Goal: Task Accomplishment & Management: Use online tool/utility

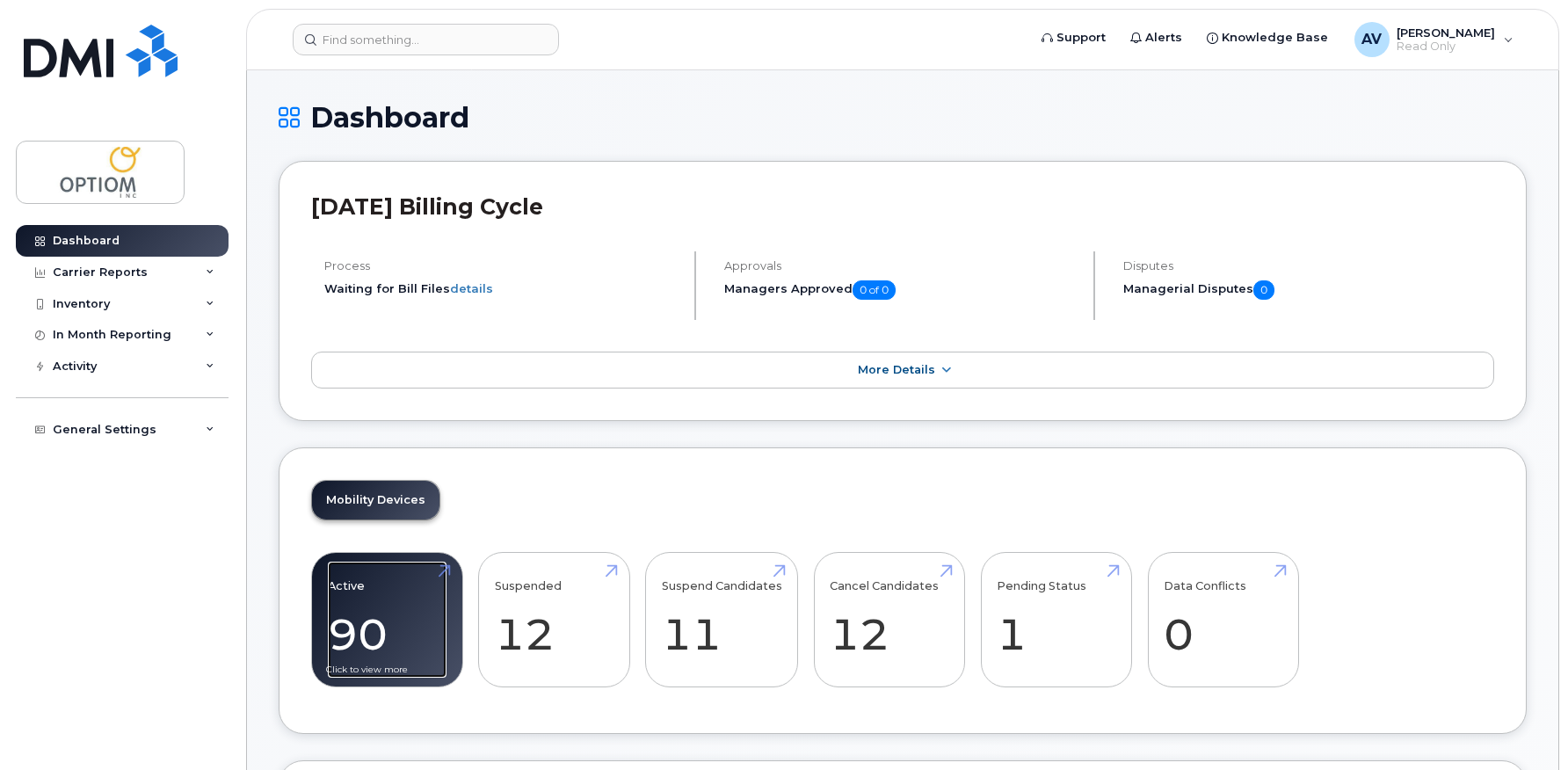
click at [390, 625] on link "Active 90 -30%" at bounding box center [386, 620] width 119 height 116
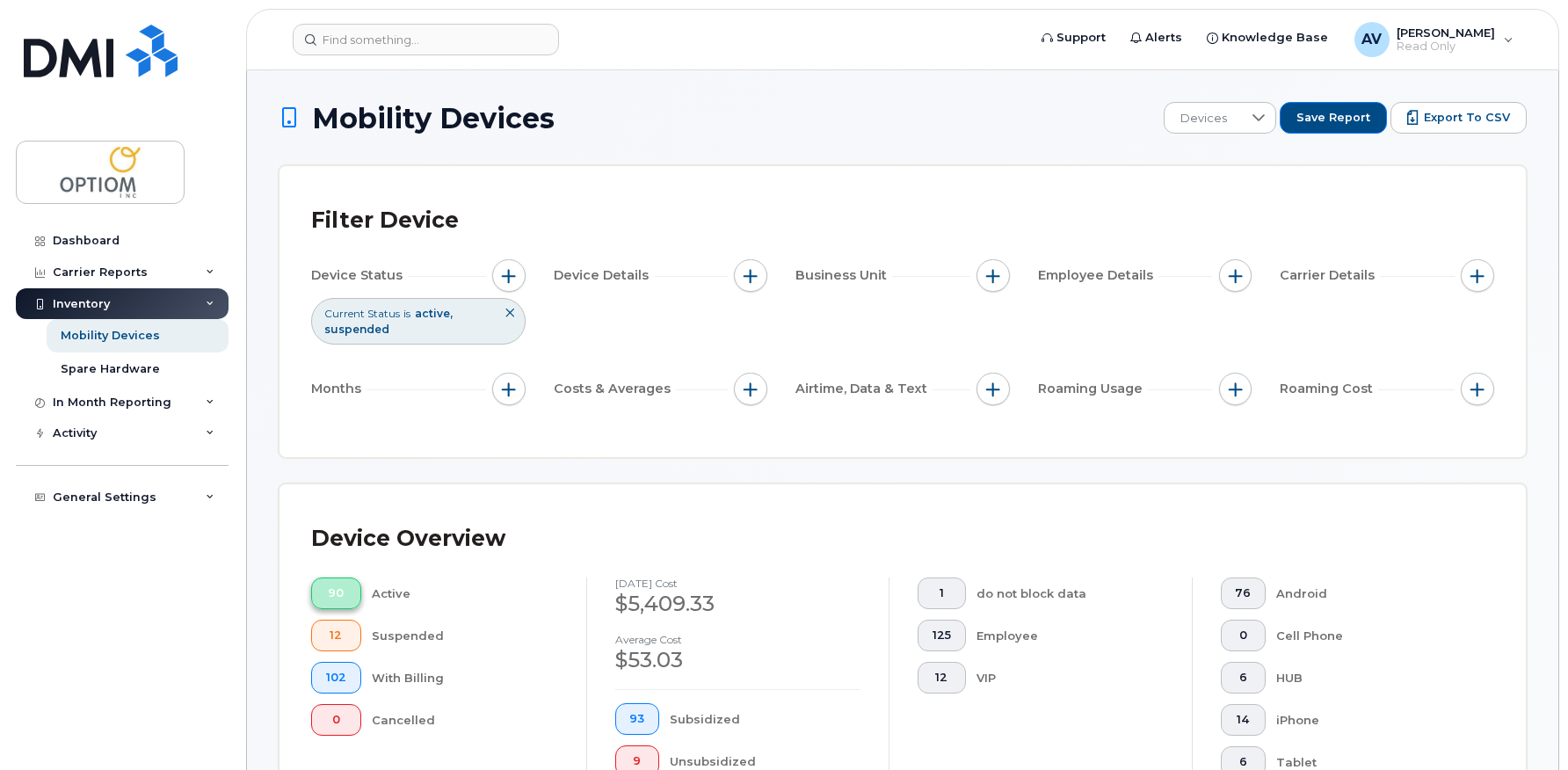
click at [335, 594] on span "90" at bounding box center [336, 593] width 21 height 14
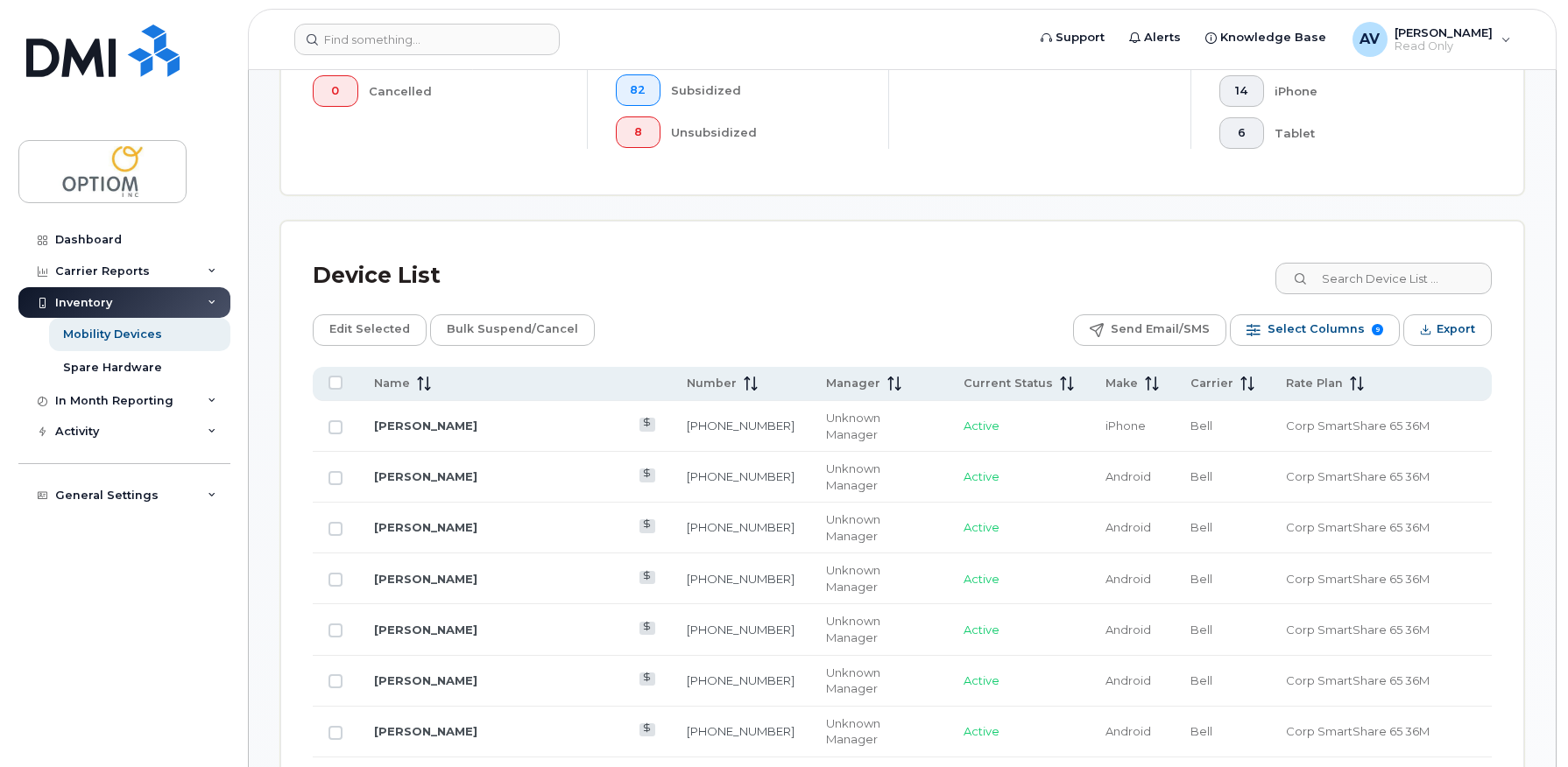
scroll to position [612, 0]
click at [1296, 330] on span "Select Columns" at bounding box center [1313, 328] width 97 height 26
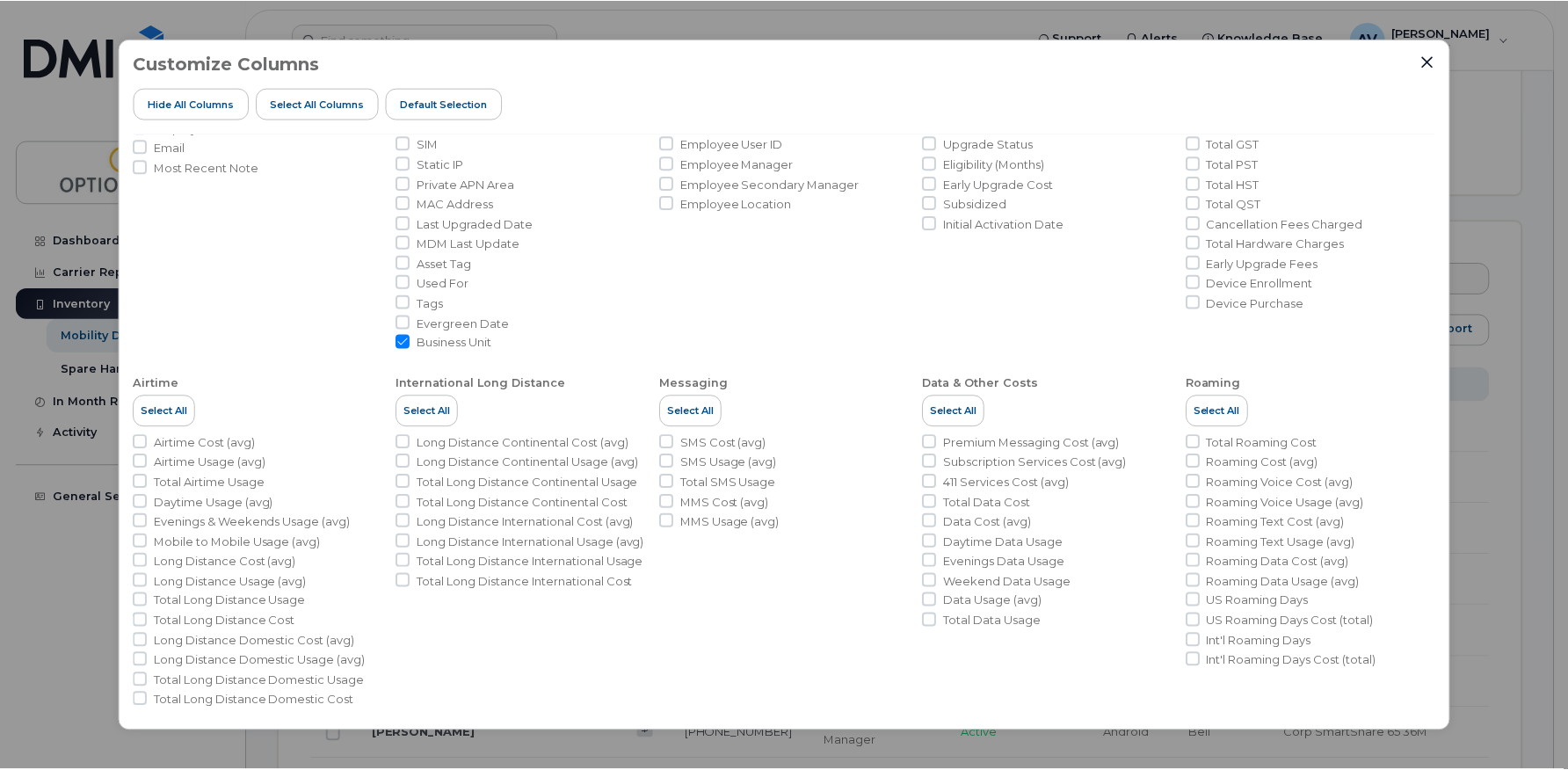
scroll to position [205, 0]
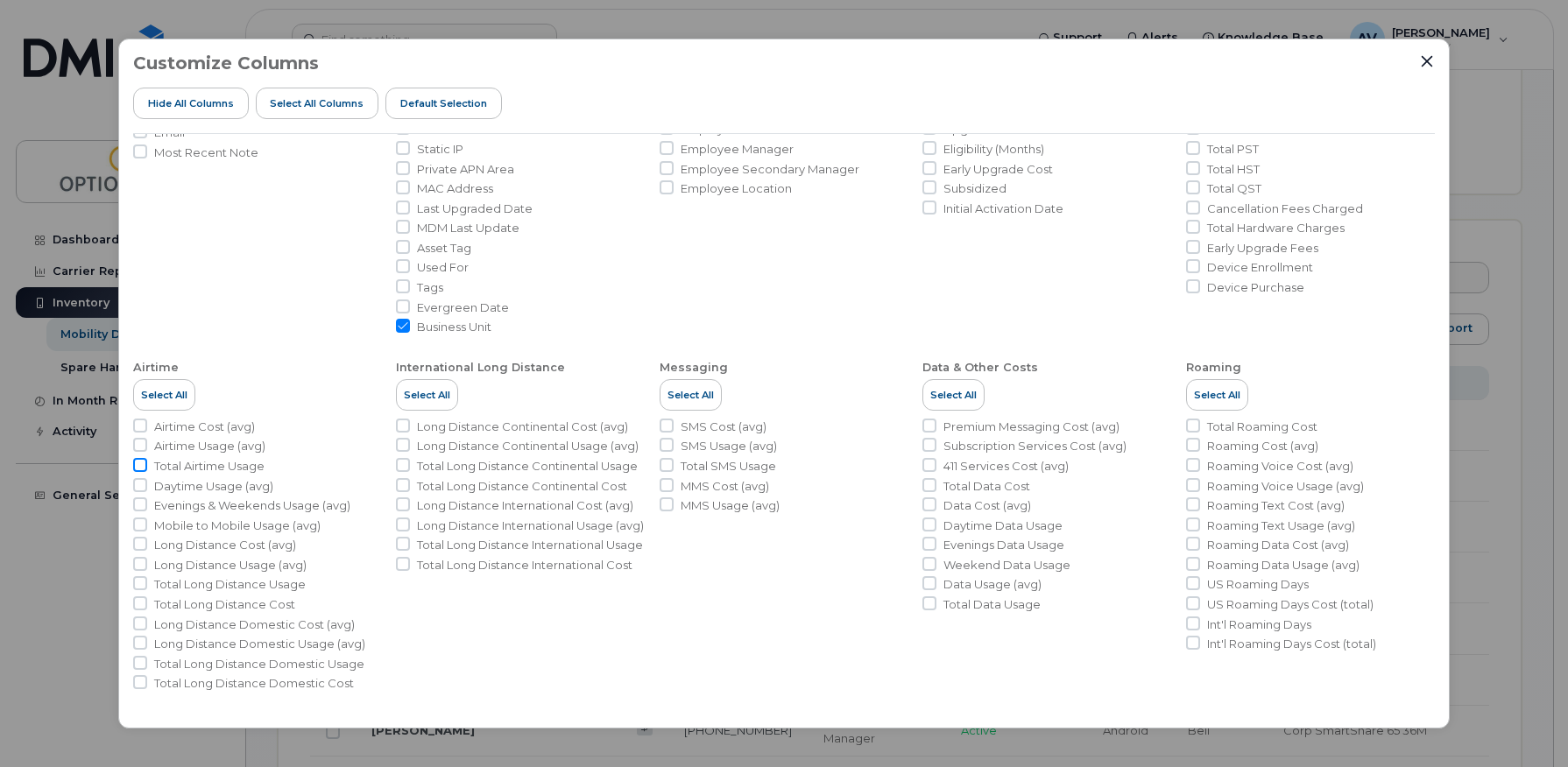
click at [139, 466] on input "Total Airtime Usage" at bounding box center [140, 464] width 14 height 14
checkbox input "true"
click at [664, 466] on input "Total SMS Usage" at bounding box center [666, 464] width 14 height 14
checkbox input "true"
click at [929, 482] on input "Total Data Cost" at bounding box center [929, 485] width 14 height 14
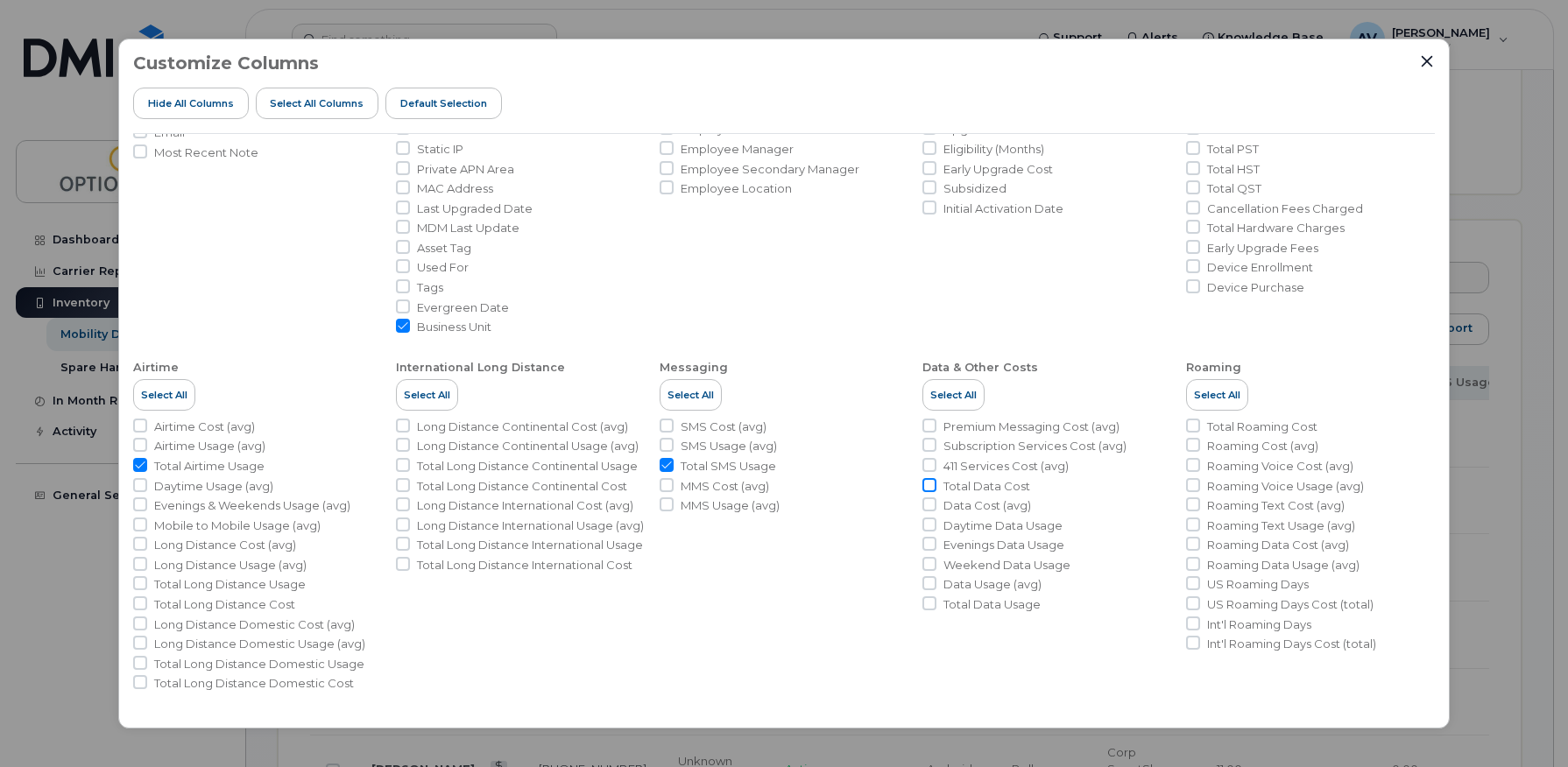
checkbox input "true"
click at [1429, 58] on icon "Close" at bounding box center [1427, 61] width 14 height 14
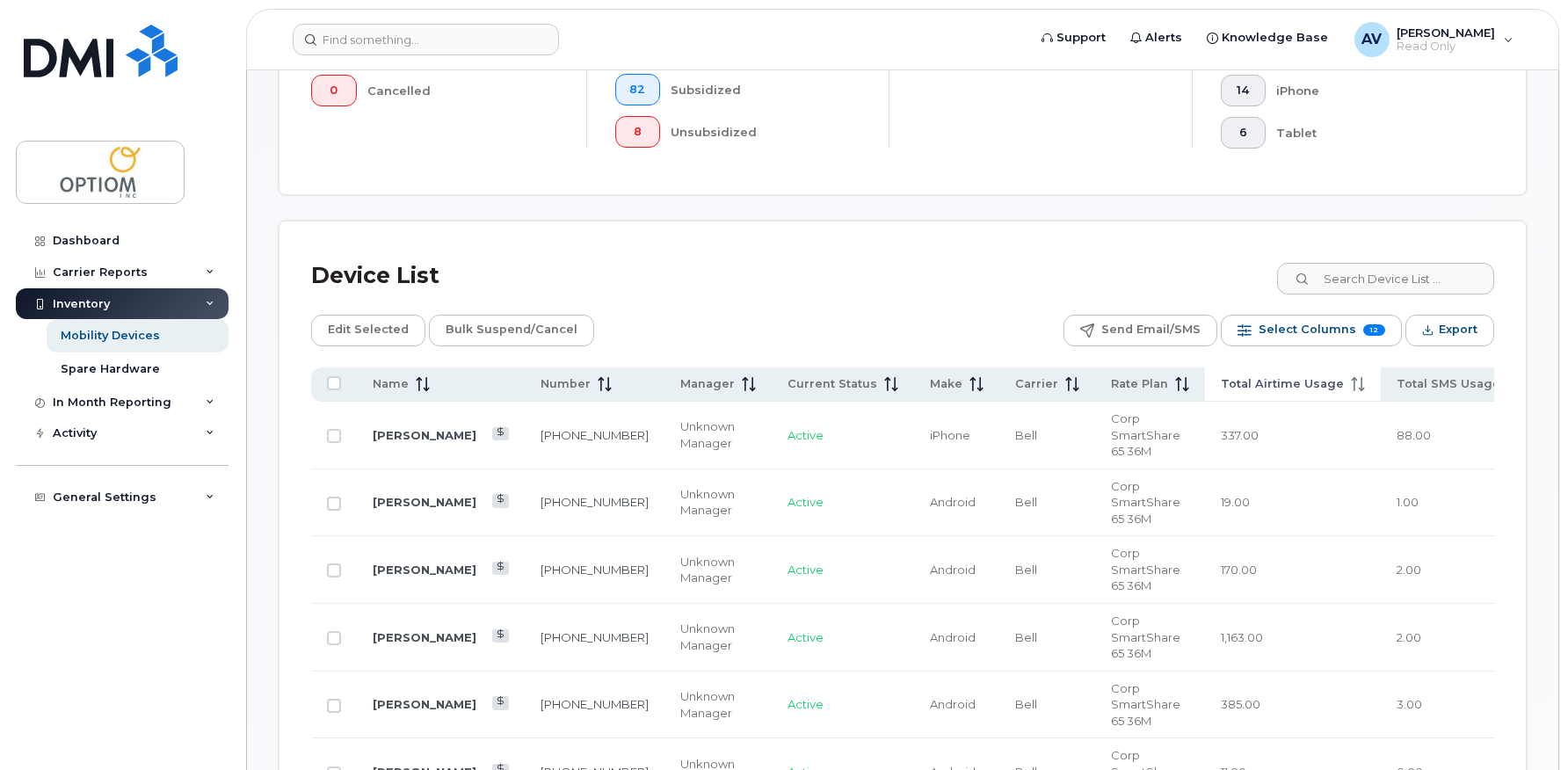
click at [1221, 379] on span "Total Airtime Usage" at bounding box center [1282, 385] width 123 height 16
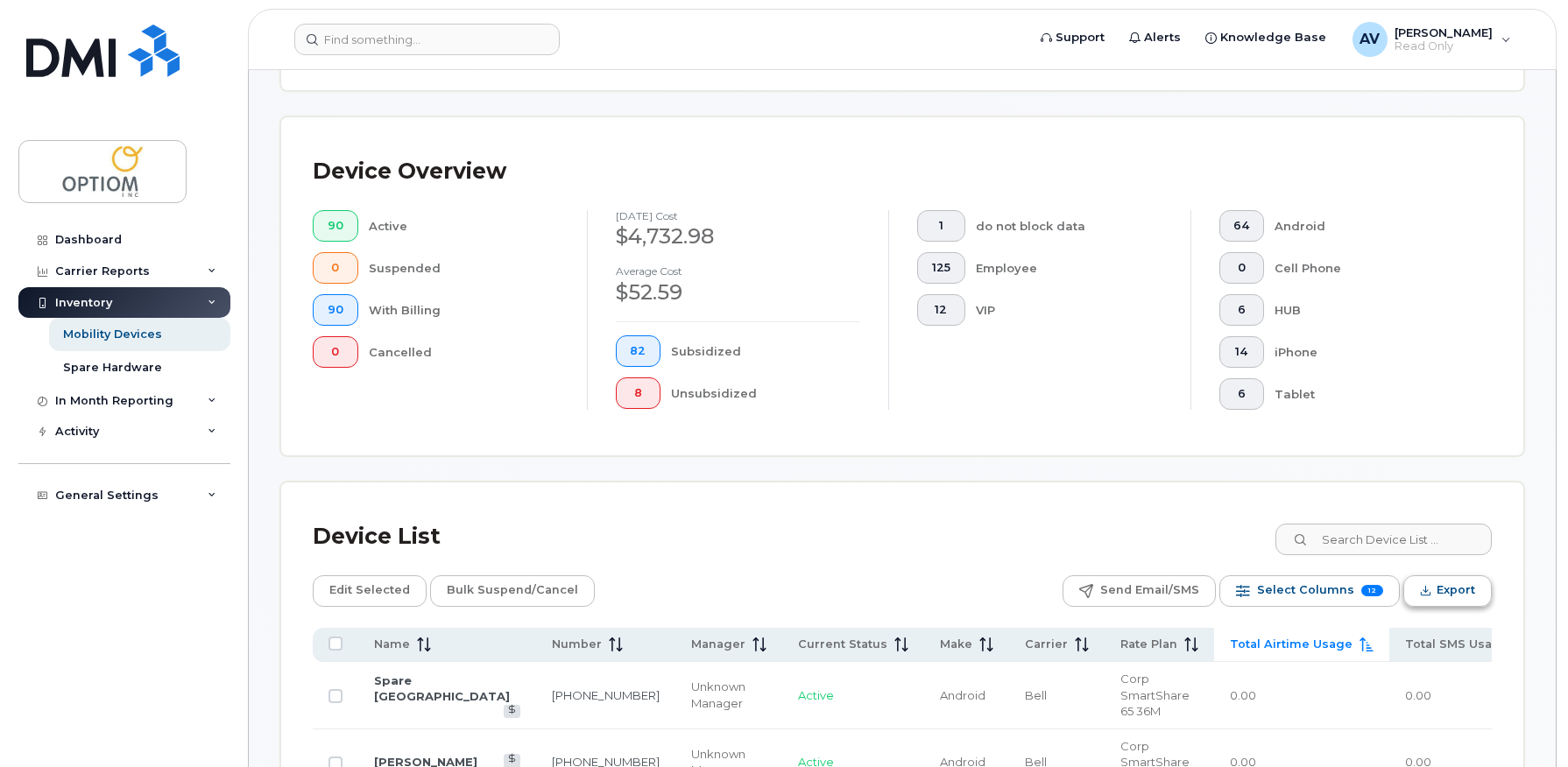
scroll to position [350, 0]
click at [1335, 597] on span "Select Columns" at bounding box center [1302, 591] width 97 height 26
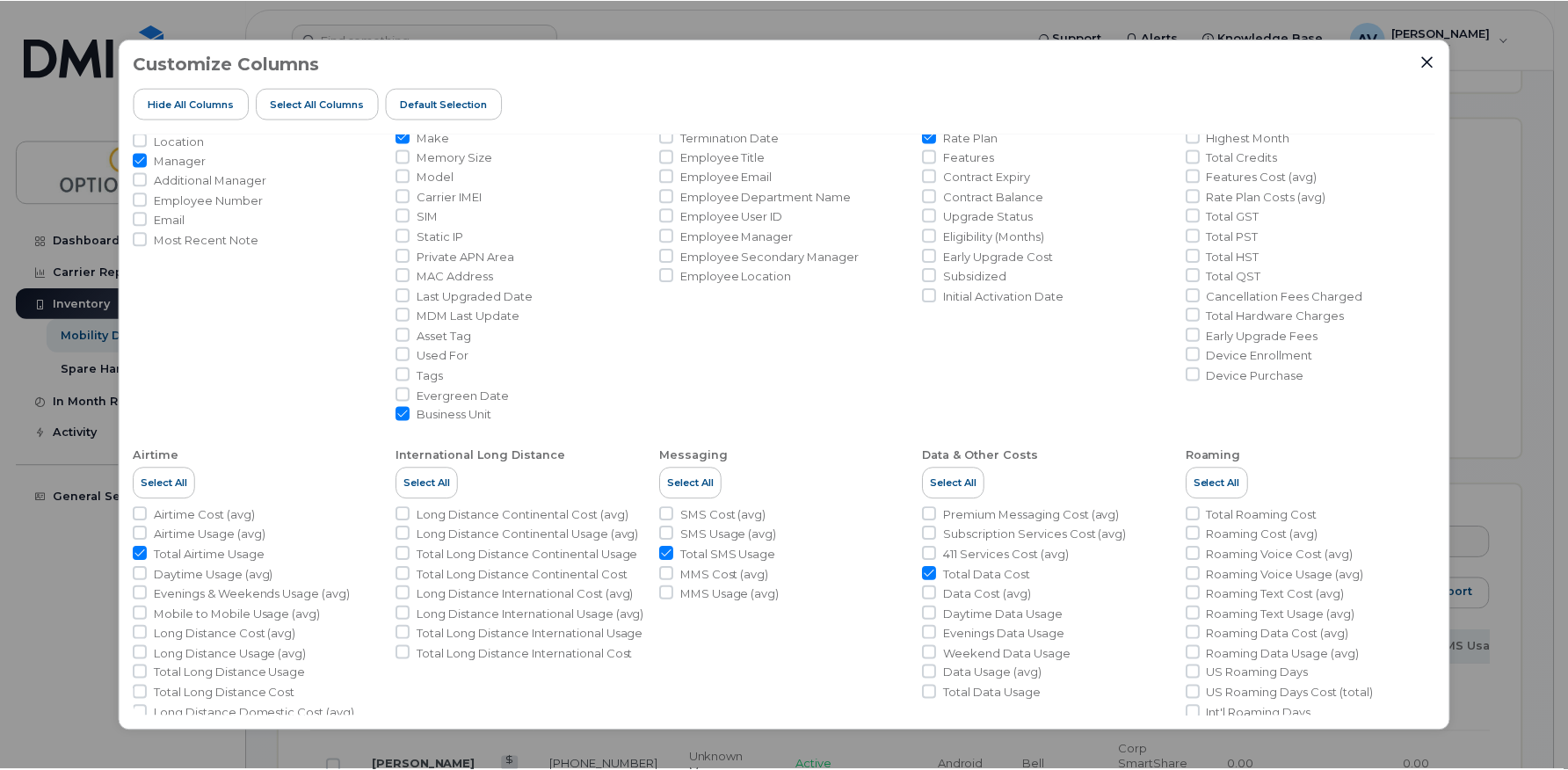
scroll to position [0, 0]
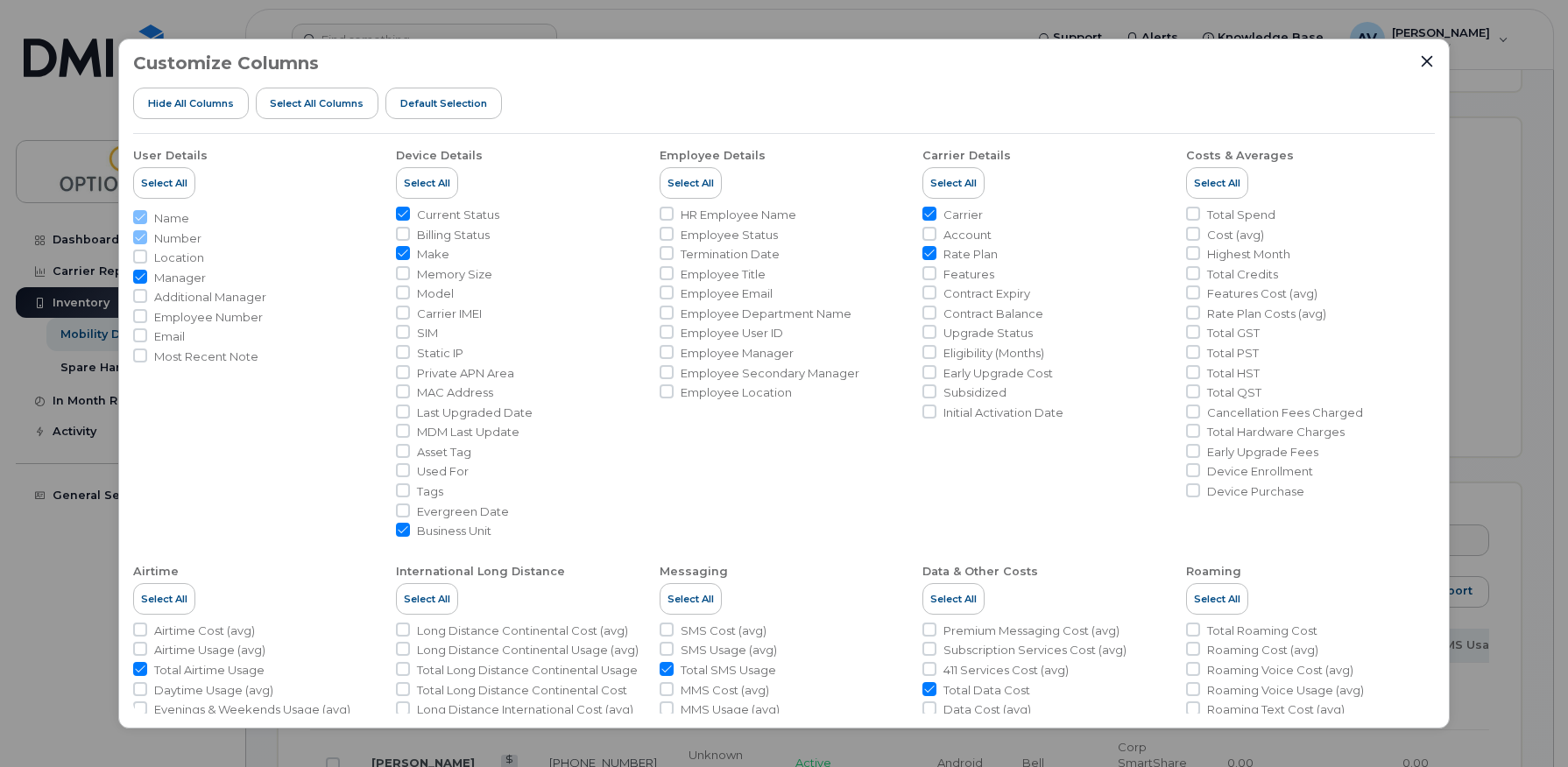
click at [513, 434] on span "MDM Last Update" at bounding box center [467, 432] width 103 height 17
click at [410, 434] on input "MDM Last Update" at bounding box center [403, 431] width 14 height 14
checkbox input "true"
click at [1433, 61] on icon "Close" at bounding box center [1427, 61] width 14 height 14
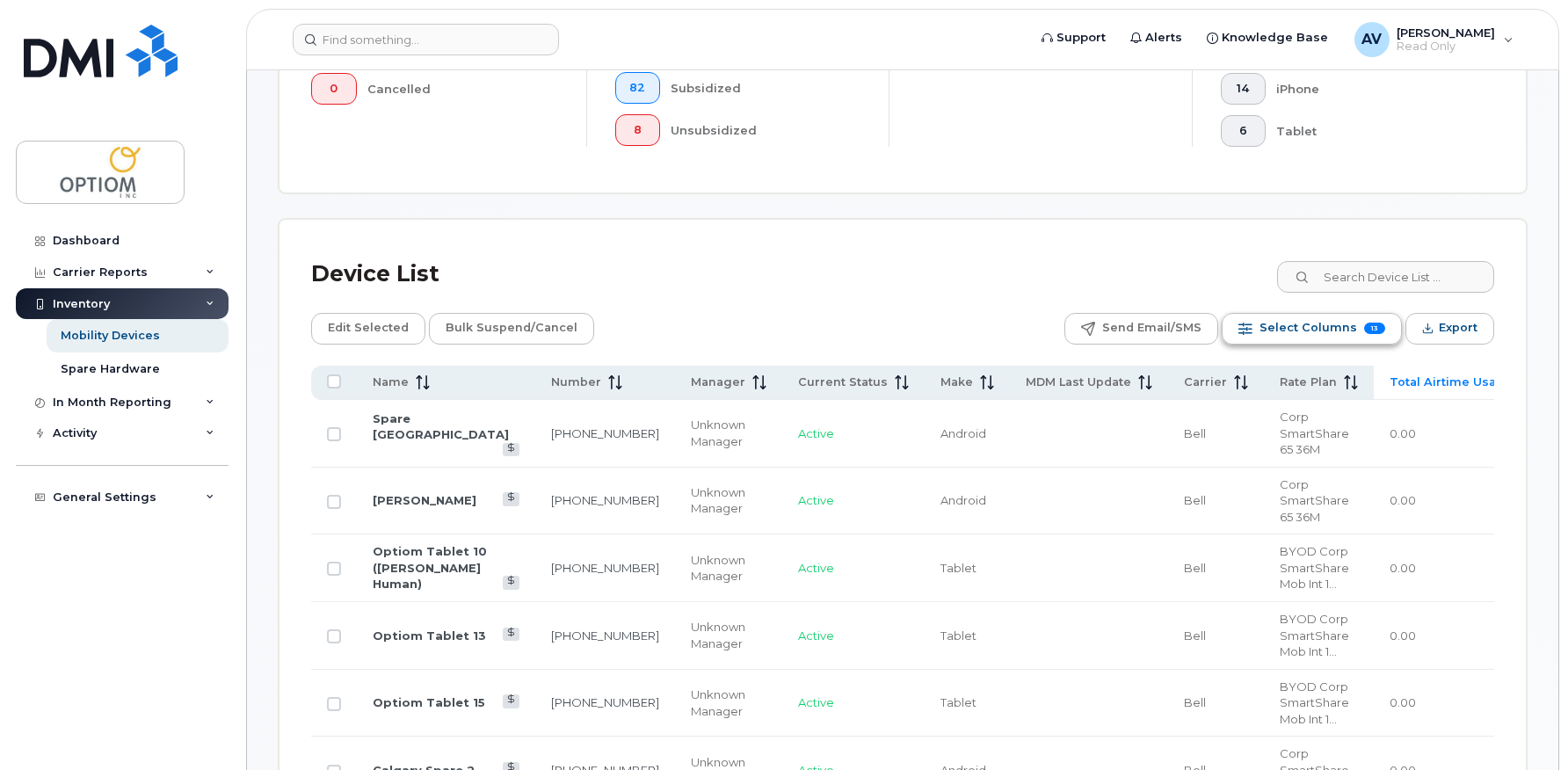
scroll to position [616, 0]
click at [1288, 326] on span "Select Columns" at bounding box center [1307, 328] width 97 height 27
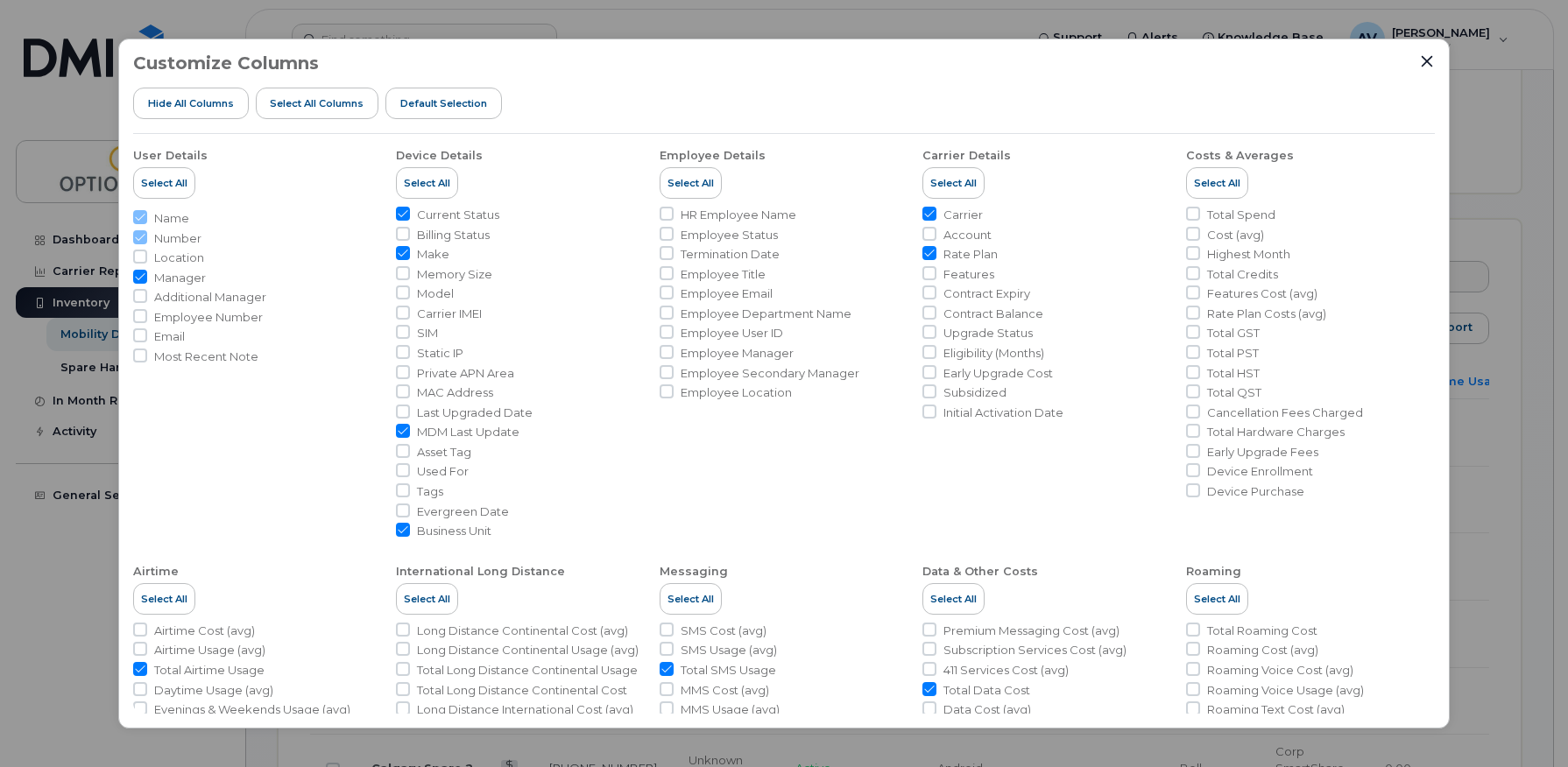
click at [401, 425] on input "MDM Last Update" at bounding box center [403, 431] width 14 height 14
checkbox input "false"
click at [407, 507] on input "Evergreen Date" at bounding box center [403, 510] width 14 height 14
checkbox input "true"
click at [1432, 58] on icon "Close" at bounding box center [1427, 61] width 14 height 14
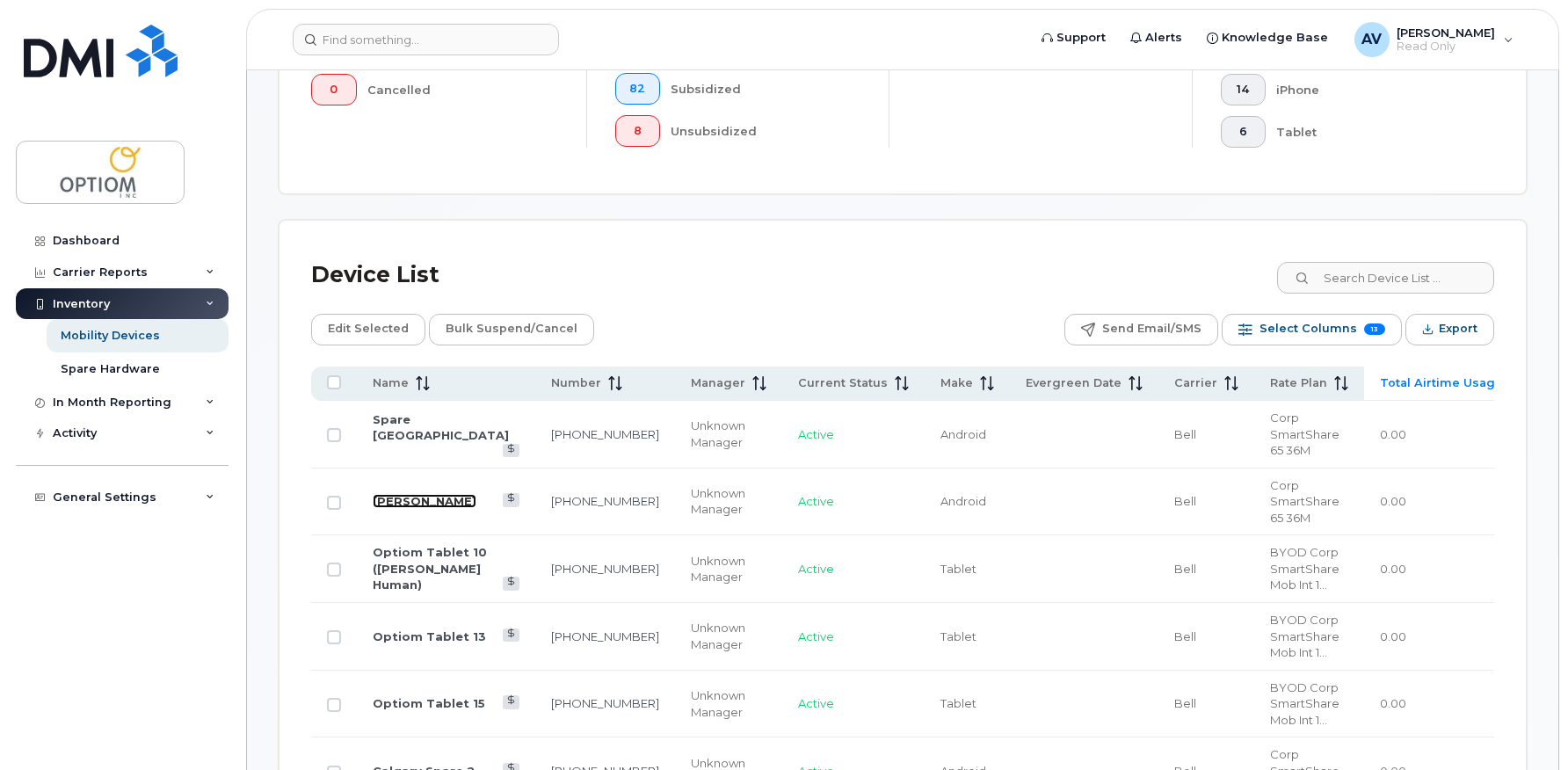
click at [380, 494] on link "[PERSON_NAME]" at bounding box center [424, 501] width 103 height 14
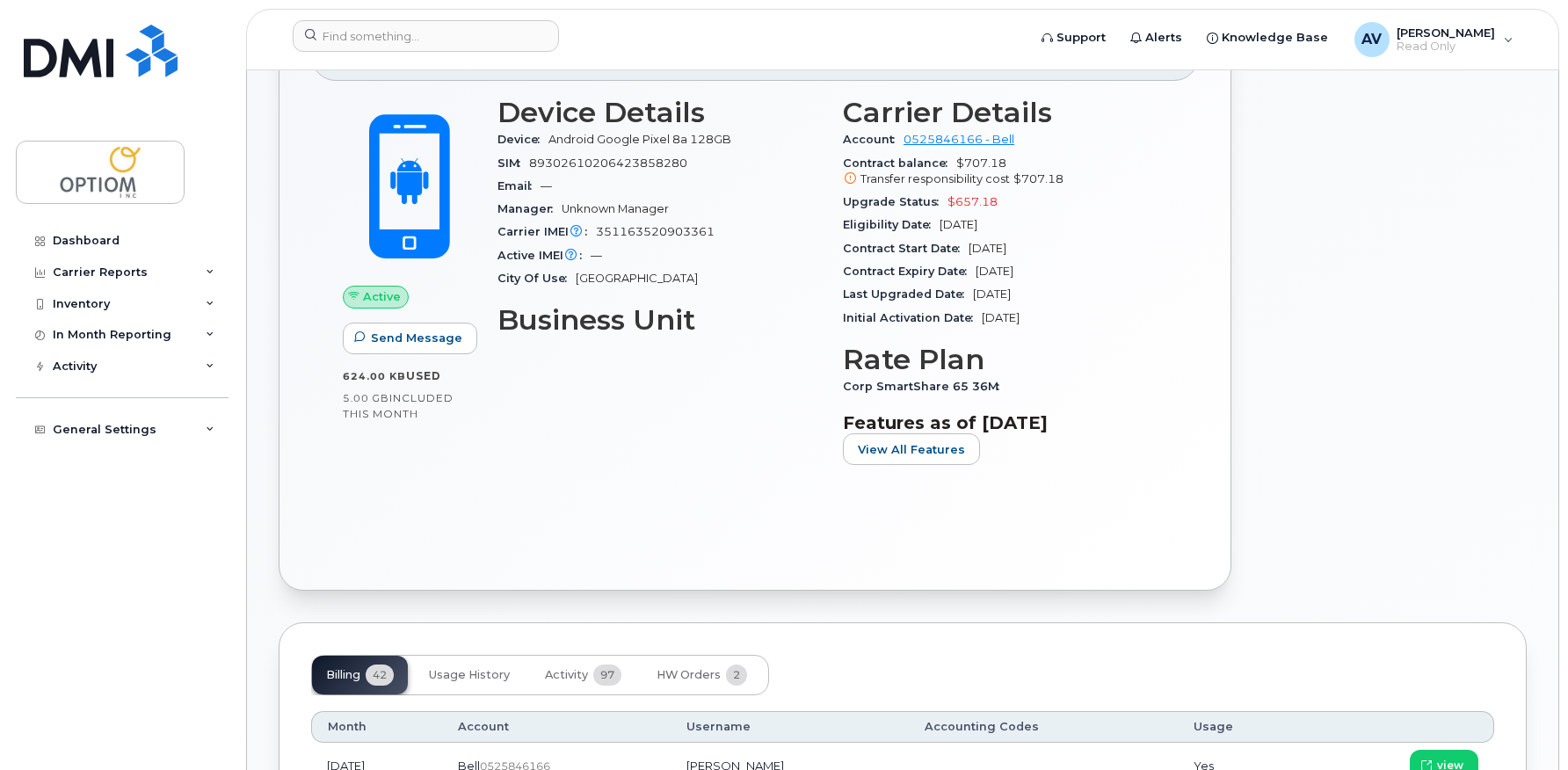
scroll to position [350, 0]
click at [193, 365] on div "Activity" at bounding box center [122, 367] width 212 height 31
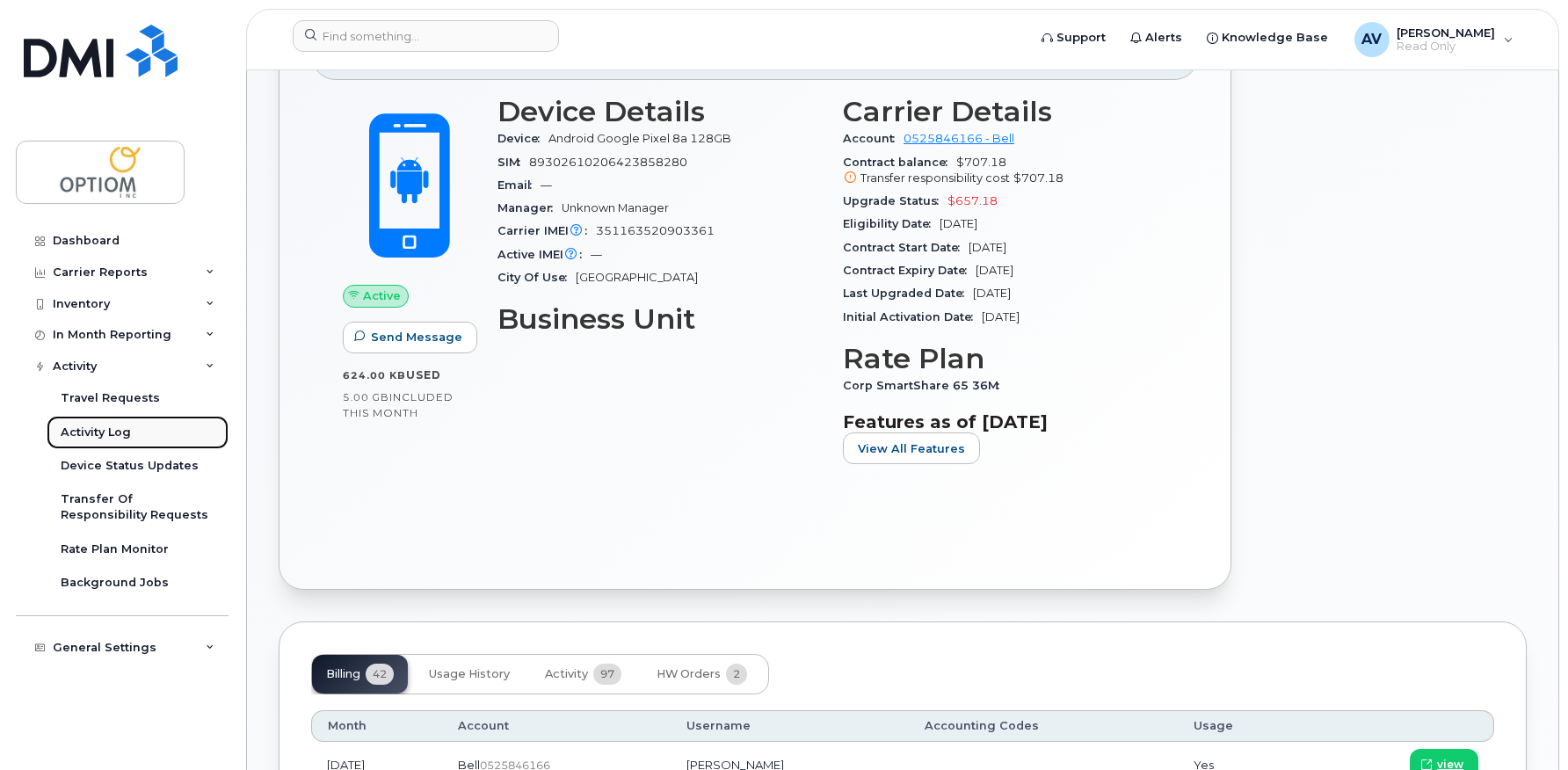
click at [110, 427] on div "Activity Log" at bounding box center [96, 433] width 71 height 16
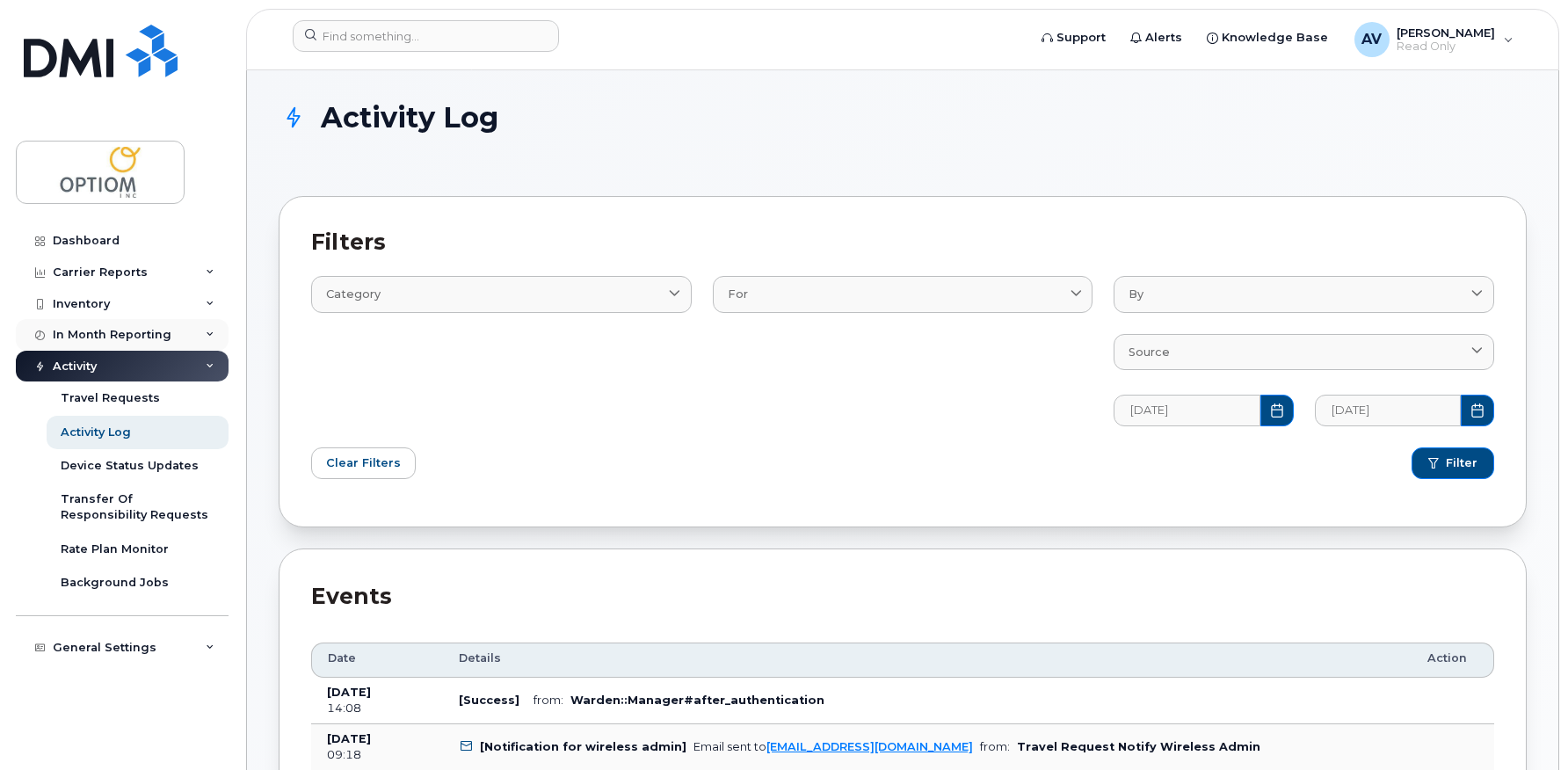
click at [115, 330] on div "In Month Reporting" at bounding box center [112, 334] width 119 height 14
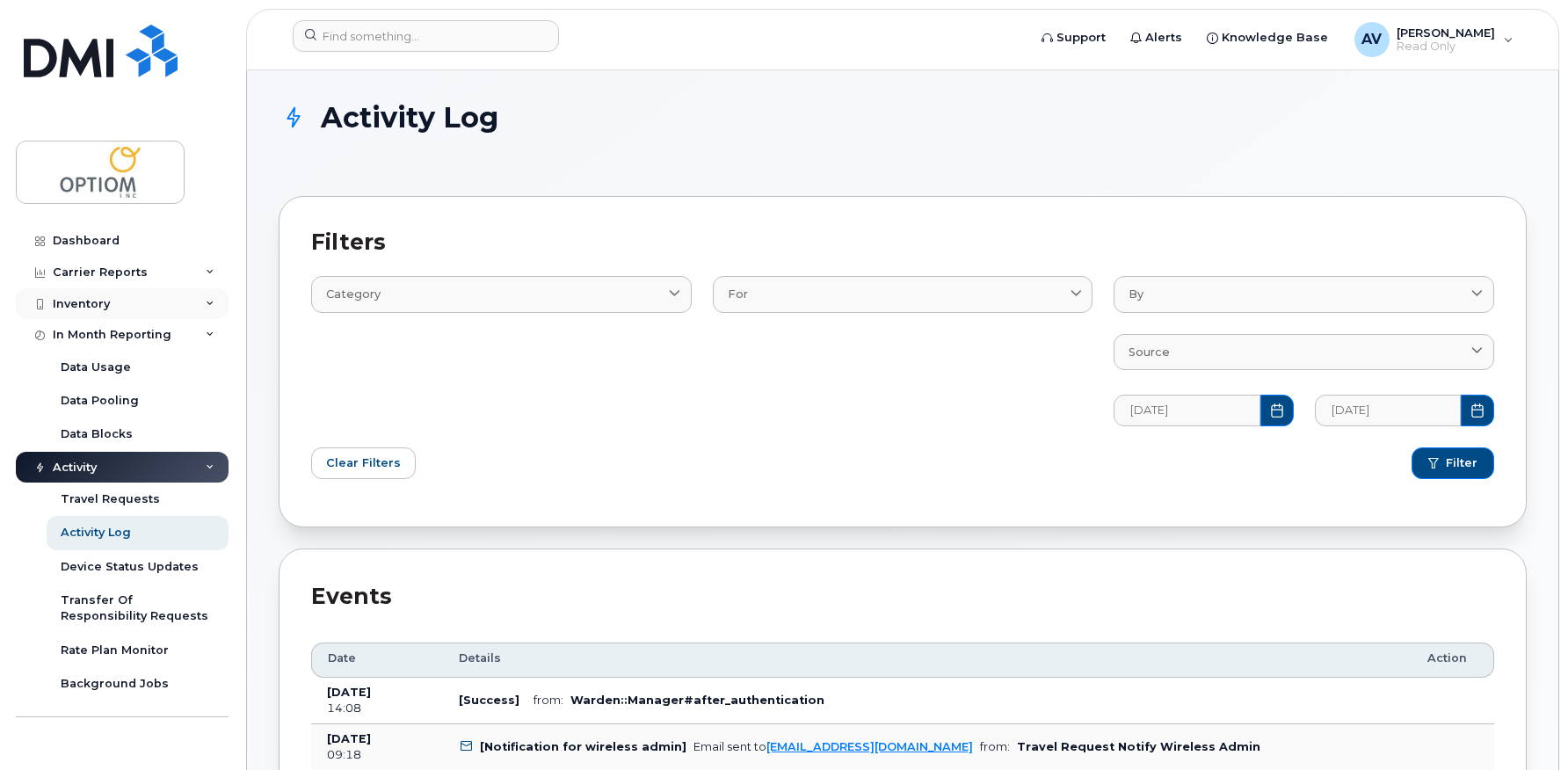
click at [98, 298] on div "Inventory" at bounding box center [82, 304] width 57 height 14
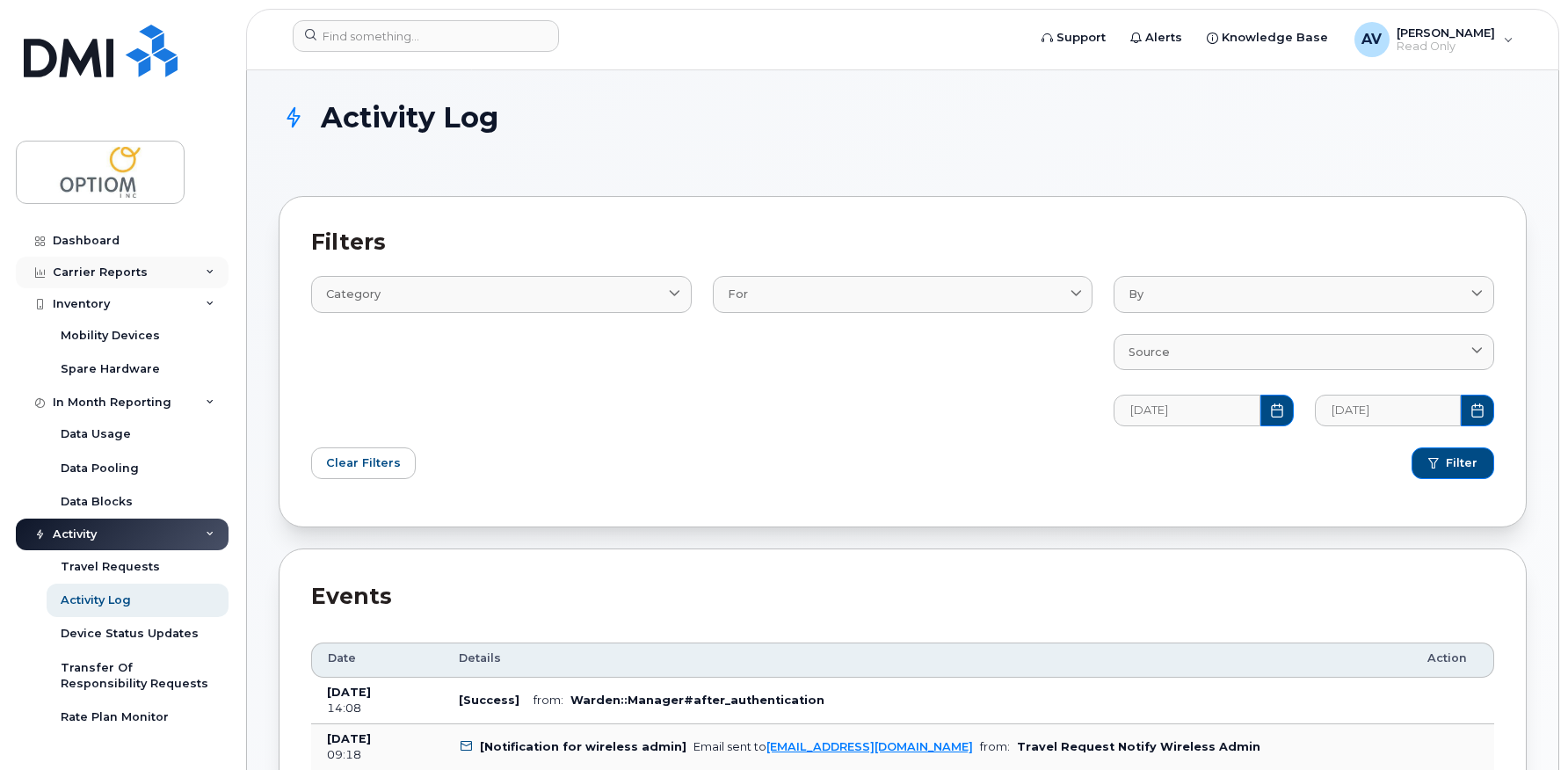
click at [109, 269] on div "Carrier Reports" at bounding box center [100, 272] width 95 height 14
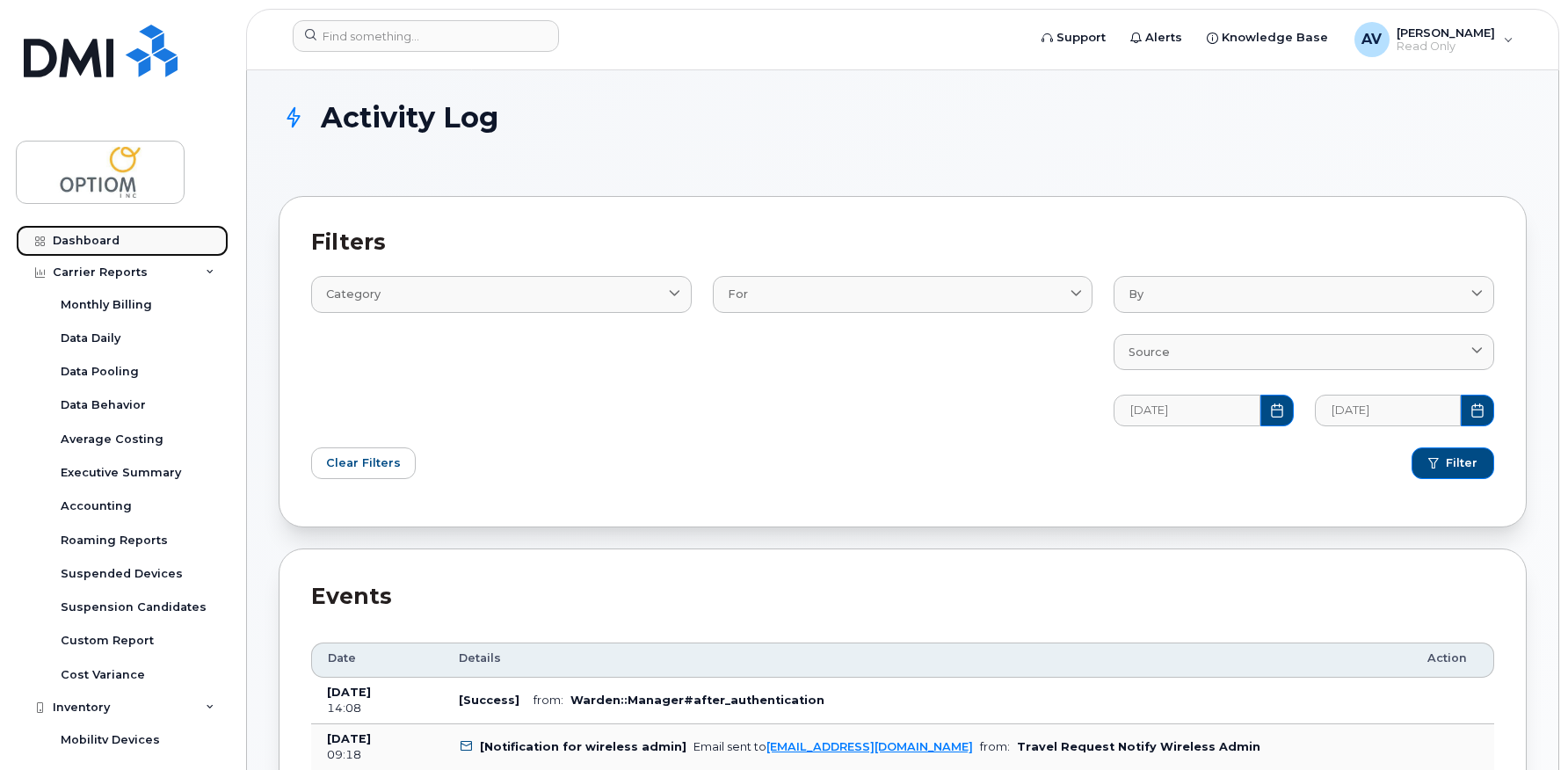
click at [104, 236] on div "Dashboard" at bounding box center [87, 241] width 67 height 14
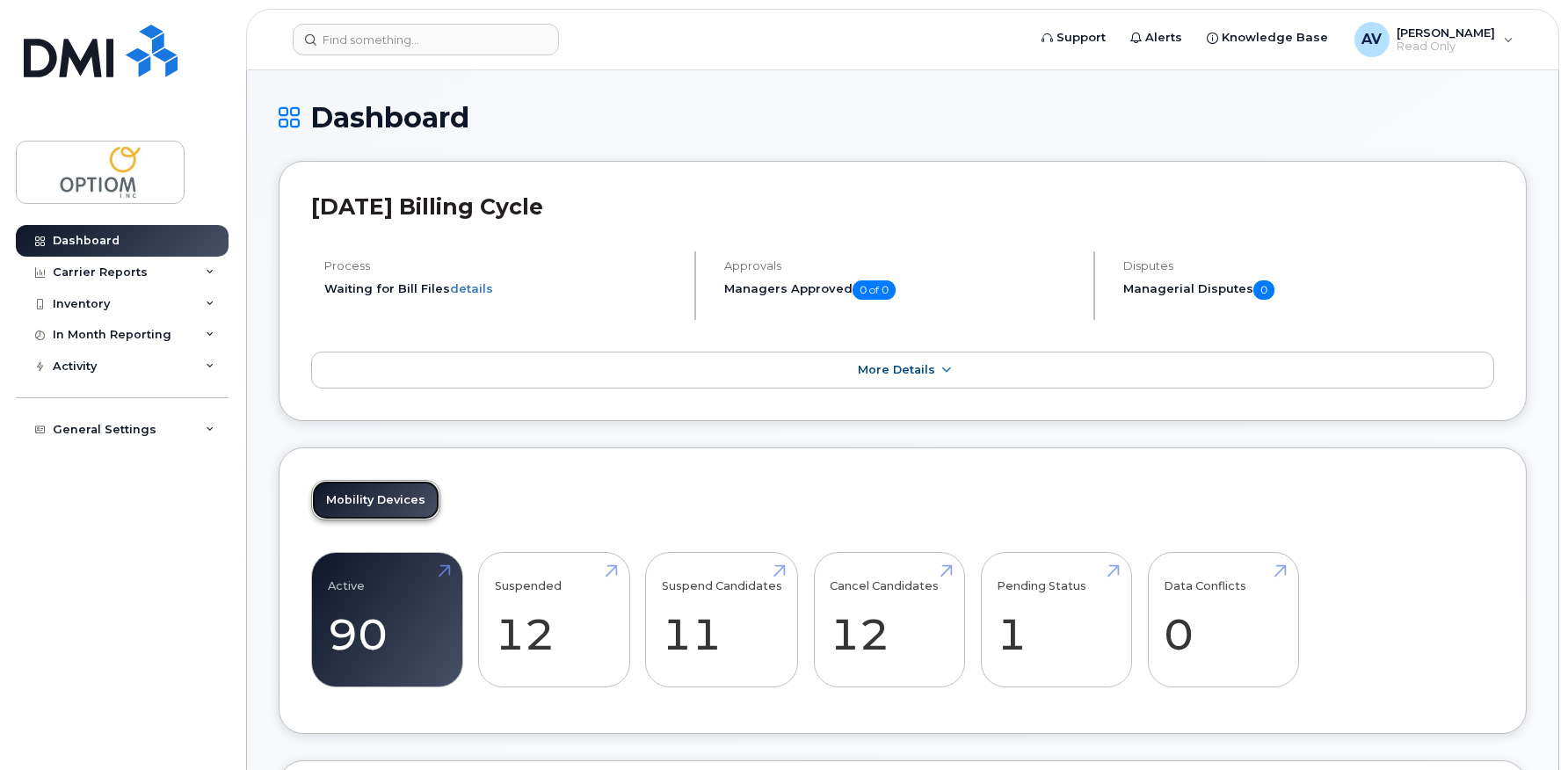
click at [368, 501] on link "Mobility Devices" at bounding box center [376, 500] width 128 height 38
click at [369, 591] on link "Active 90 -30%" at bounding box center [386, 620] width 119 height 116
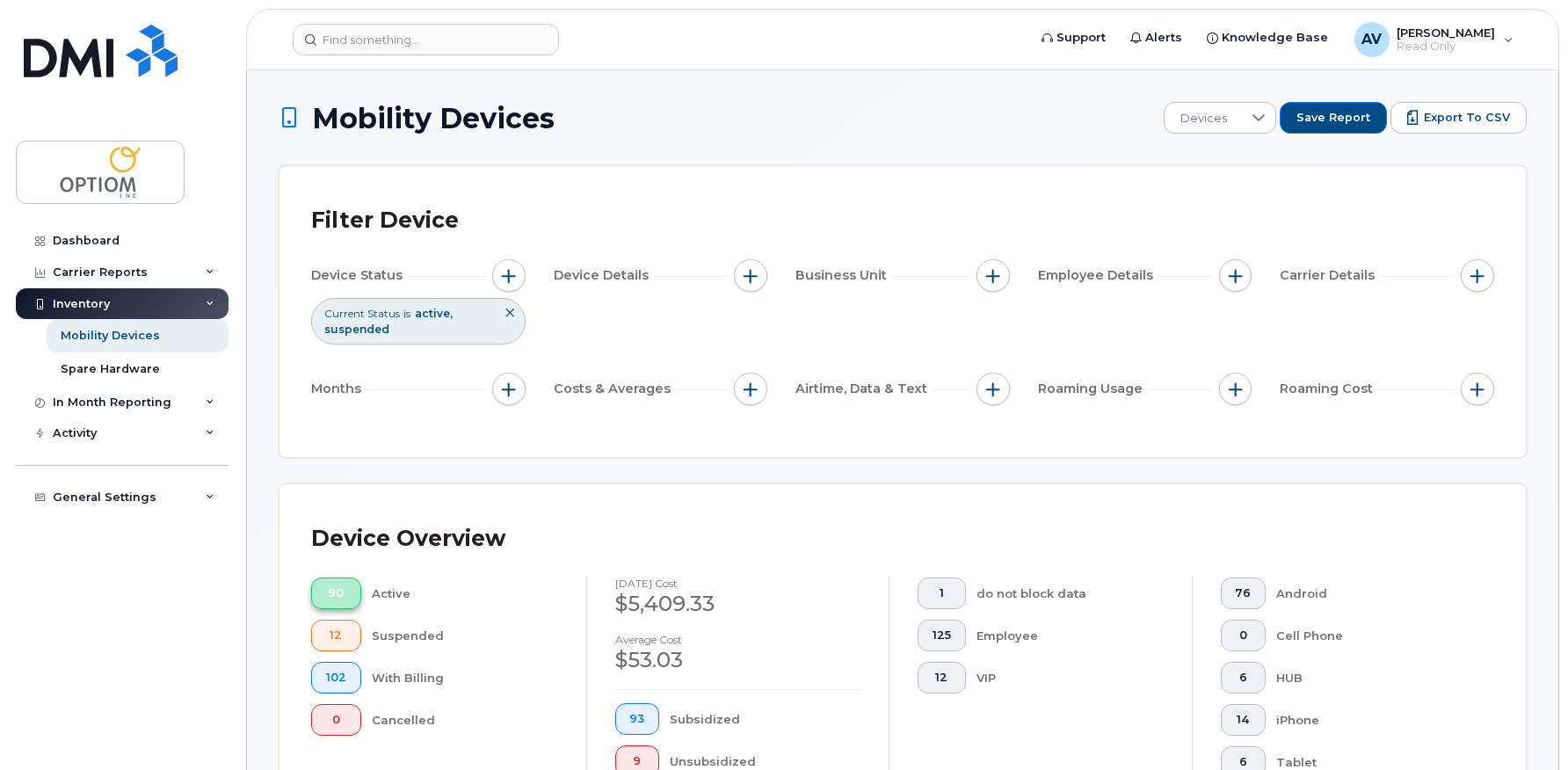
click at [324, 589] on button "90" at bounding box center [335, 593] width 50 height 31
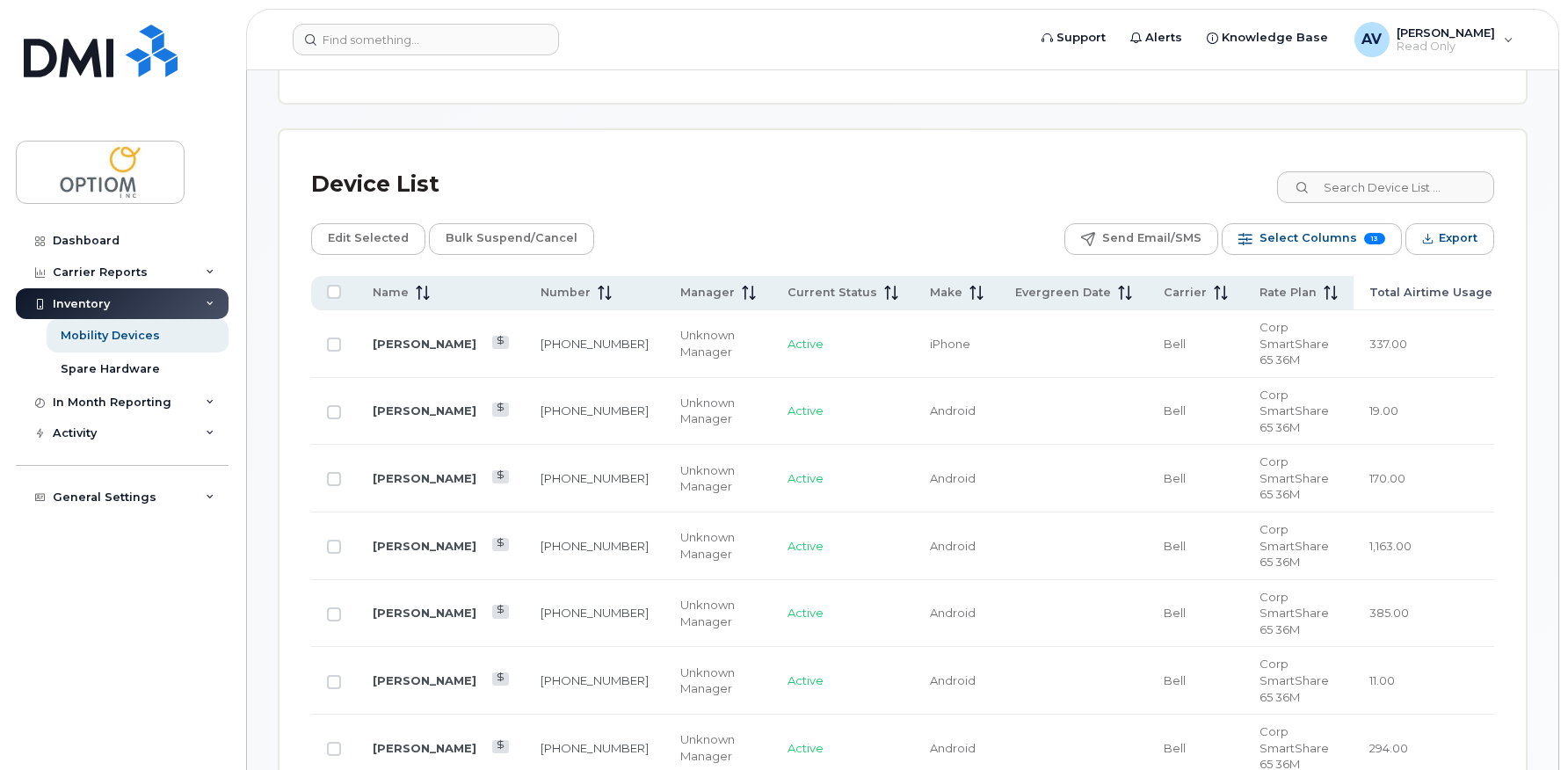
scroll to position [704, 0]
click at [1292, 237] on span "Select Columns" at bounding box center [1307, 240] width 97 height 27
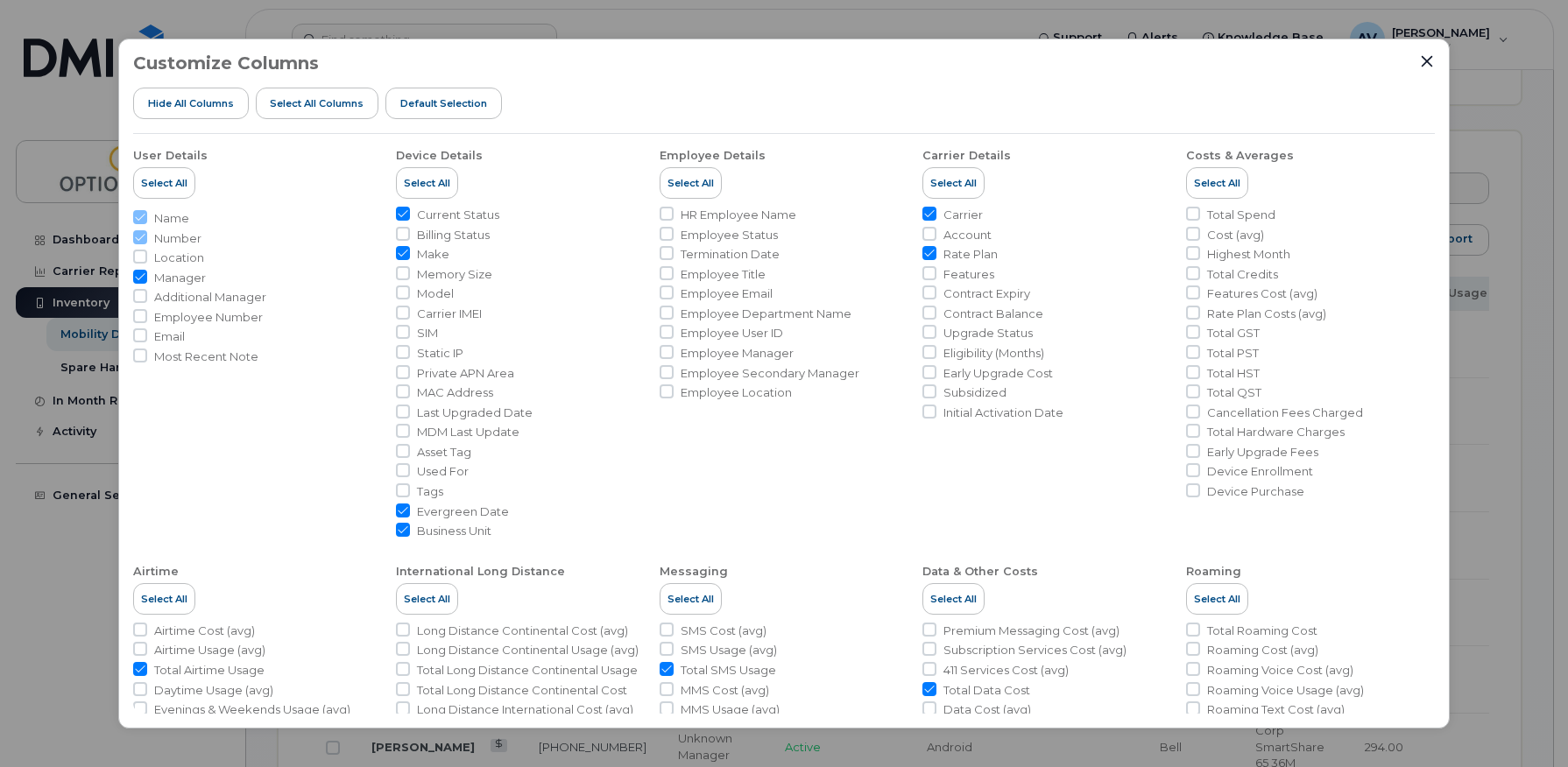
click at [405, 504] on input "Evergreen Date" at bounding box center [403, 510] width 14 height 14
checkbox input "false"
click at [1432, 62] on icon "Close" at bounding box center [1427, 61] width 14 height 14
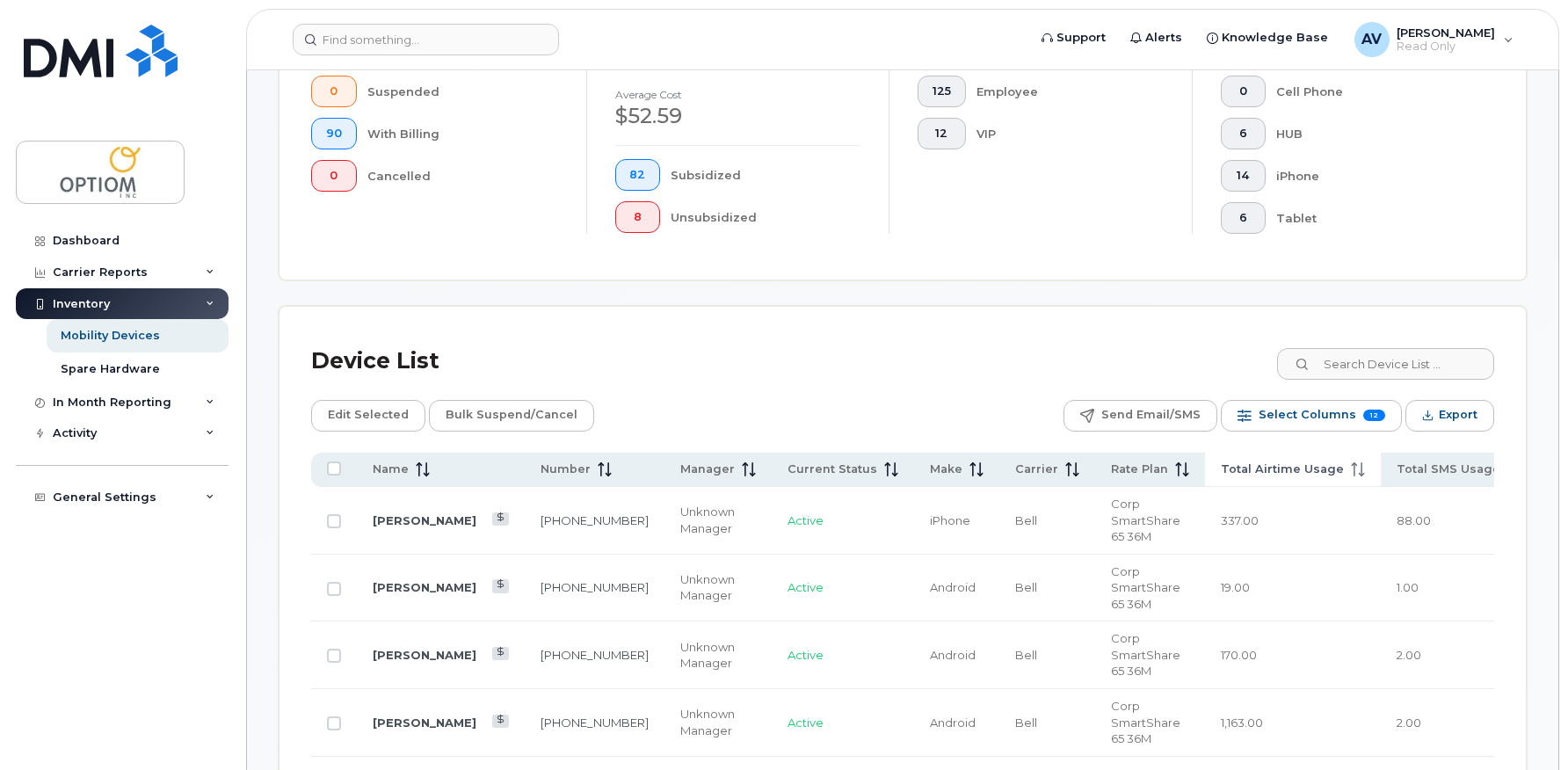
scroll to position [527, 0]
click at [170, 398] on div "In Month Reporting" at bounding box center [122, 402] width 212 height 31
click at [124, 274] on div "Carrier Reports" at bounding box center [100, 272] width 95 height 14
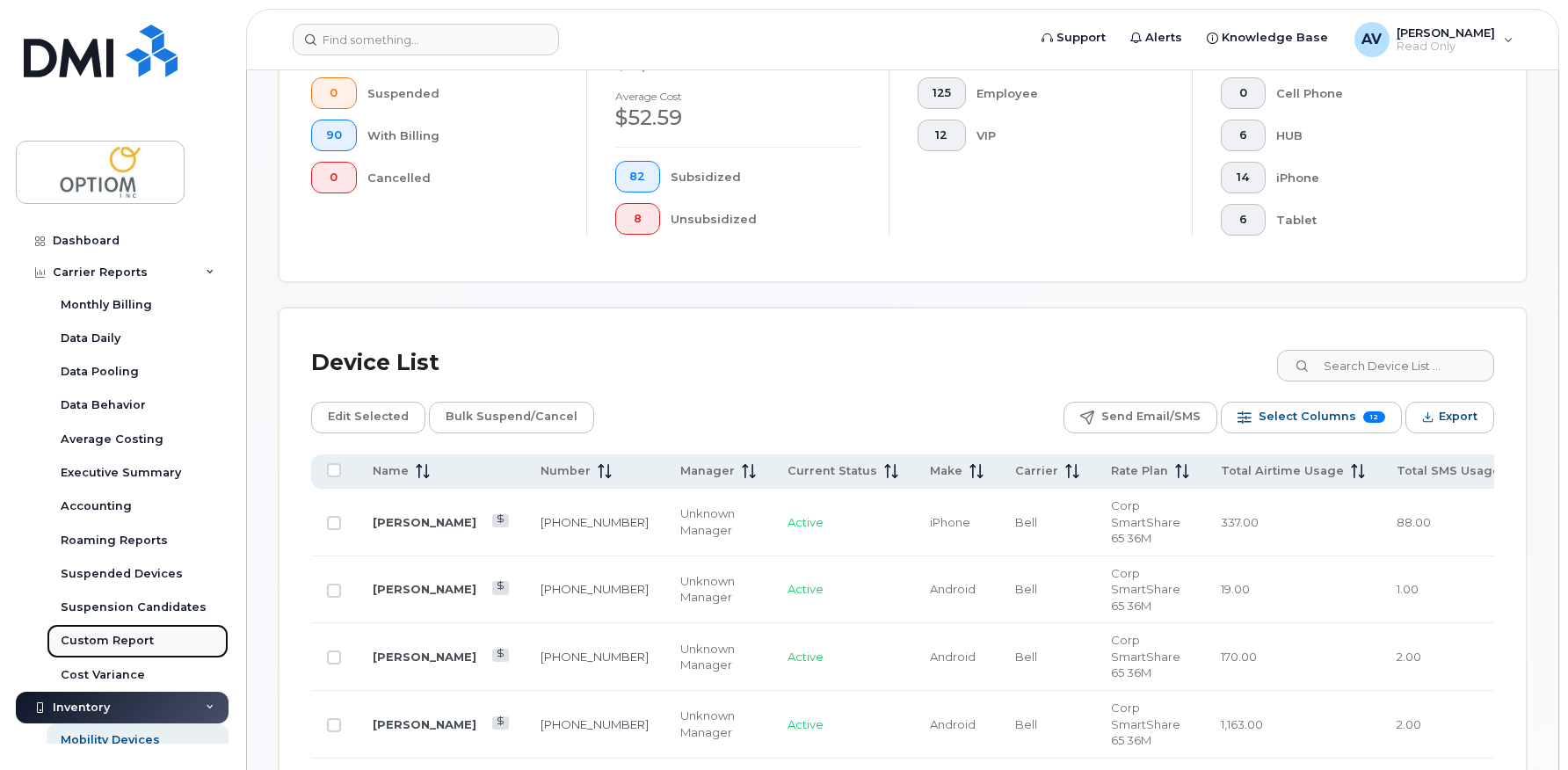
click at [145, 640] on div "Custom Report" at bounding box center [107, 641] width 93 height 16
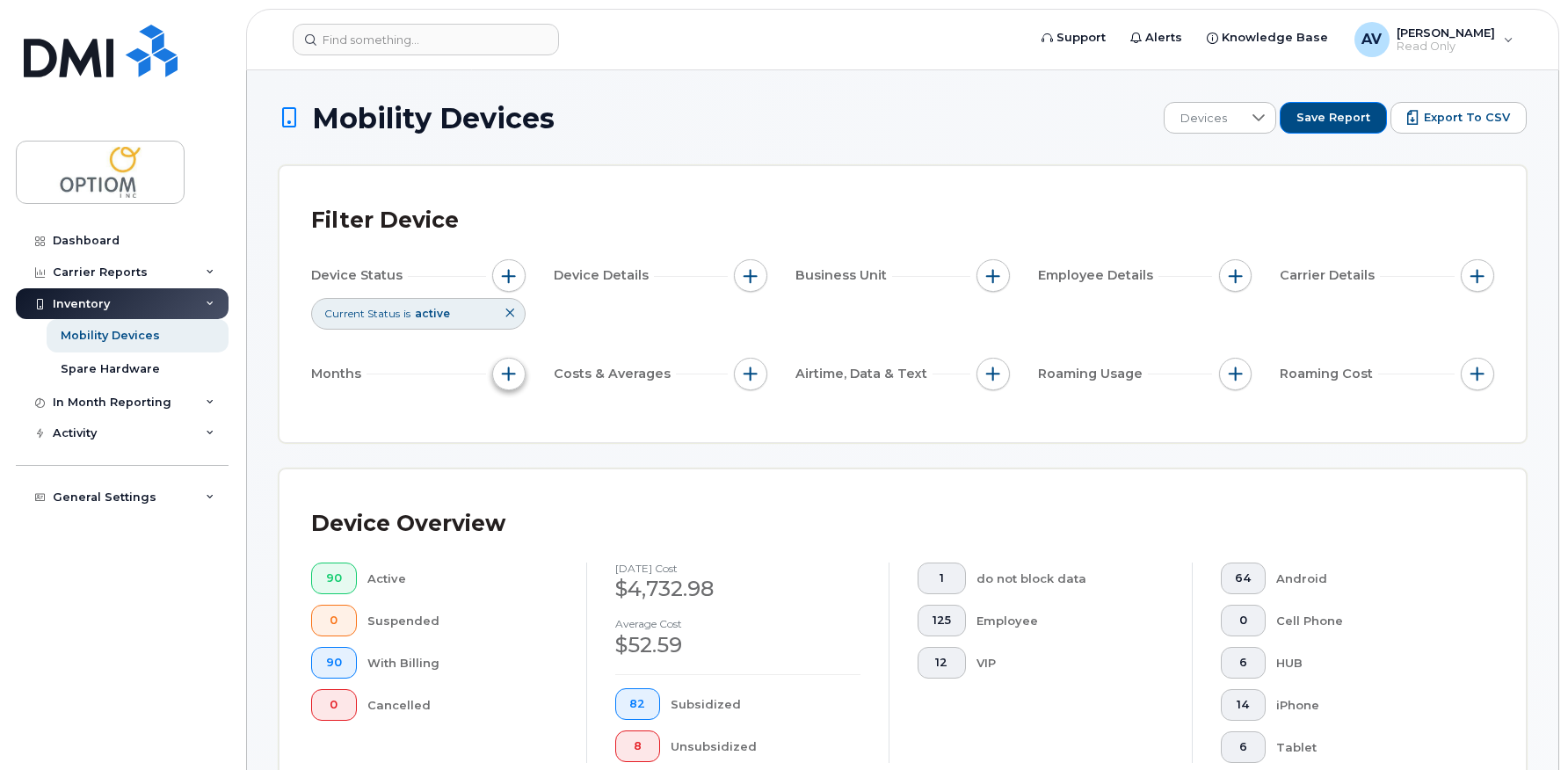
click at [496, 385] on button "button" at bounding box center [509, 375] width 33 height 33
click at [510, 431] on input "Billing Cycle" at bounding box center [513, 427] width 14 height 14
checkbox input "true"
click at [586, 502] on icon at bounding box center [589, 500] width 14 height 14
click at [592, 575] on span "Last 3 months" at bounding box center [584, 583] width 78 height 17
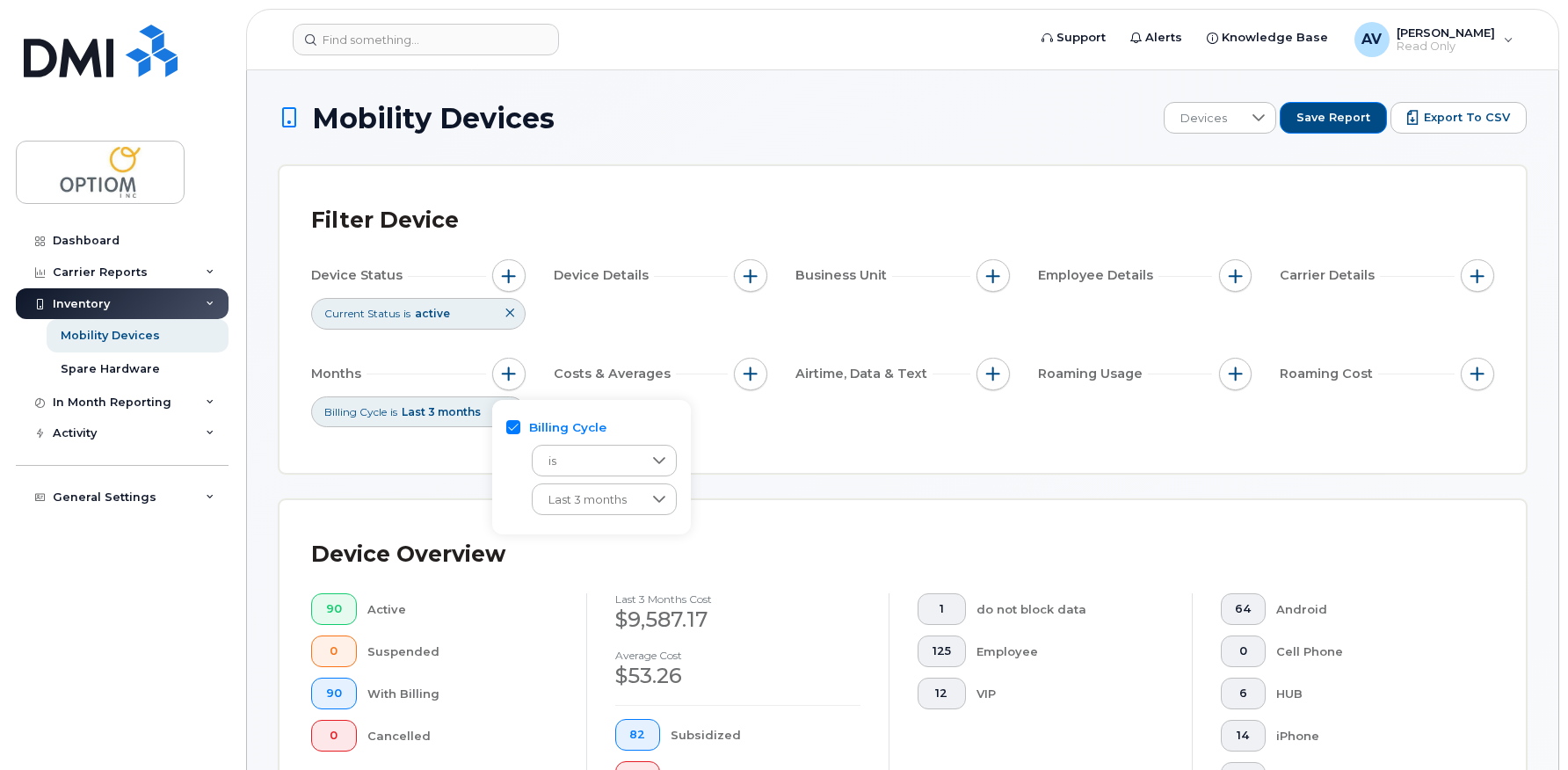
click at [770, 452] on div "Filter Device Device Status Current Status is active Device Details Business Un…" at bounding box center [901, 320] width 1246 height 307
click at [757, 376] on span "button" at bounding box center [750, 374] width 14 height 14
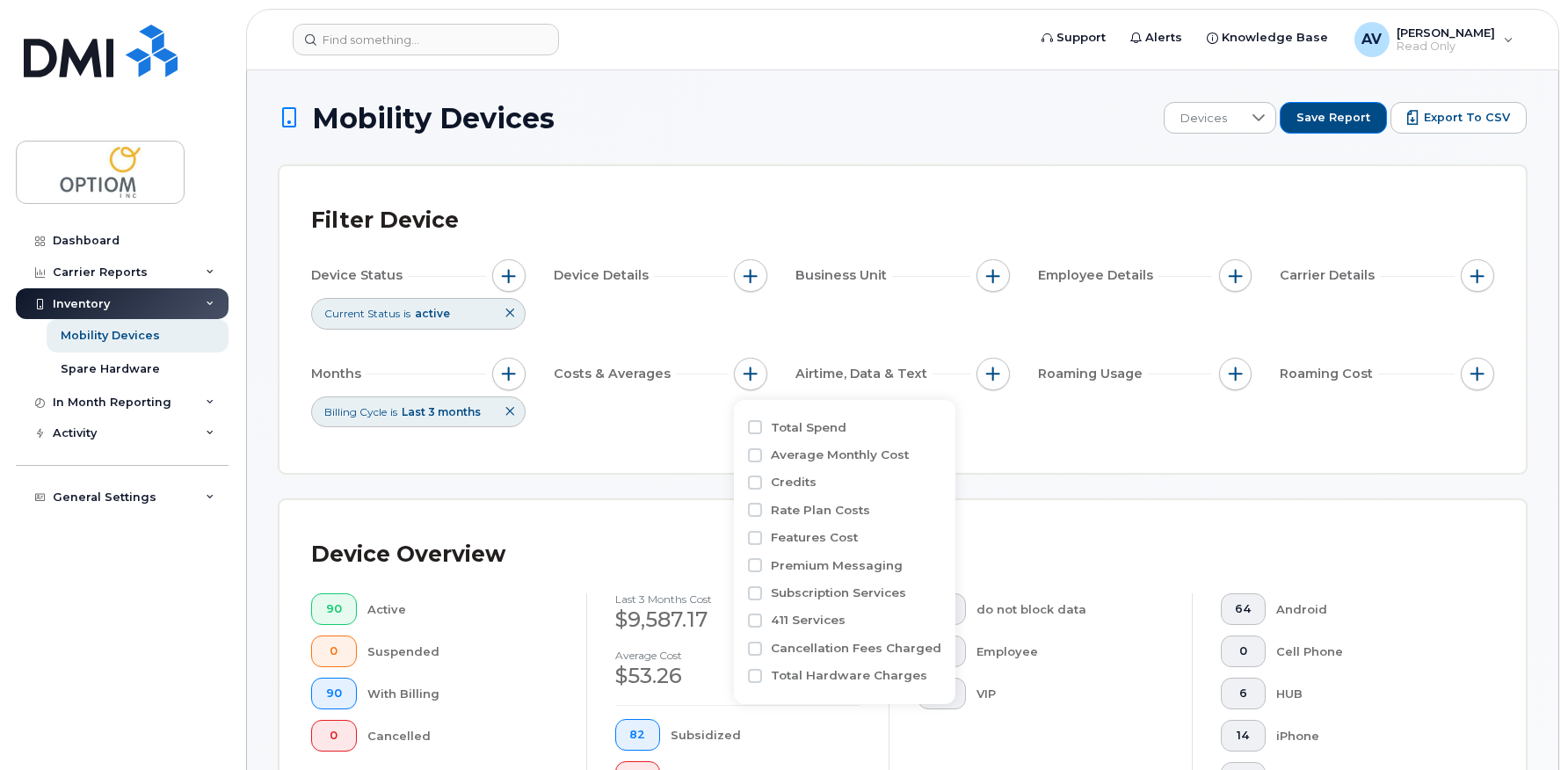
click at [1113, 440] on div "Filter Device Device Status Current Status is active Device Details Business Un…" at bounding box center [901, 320] width 1183 height 244
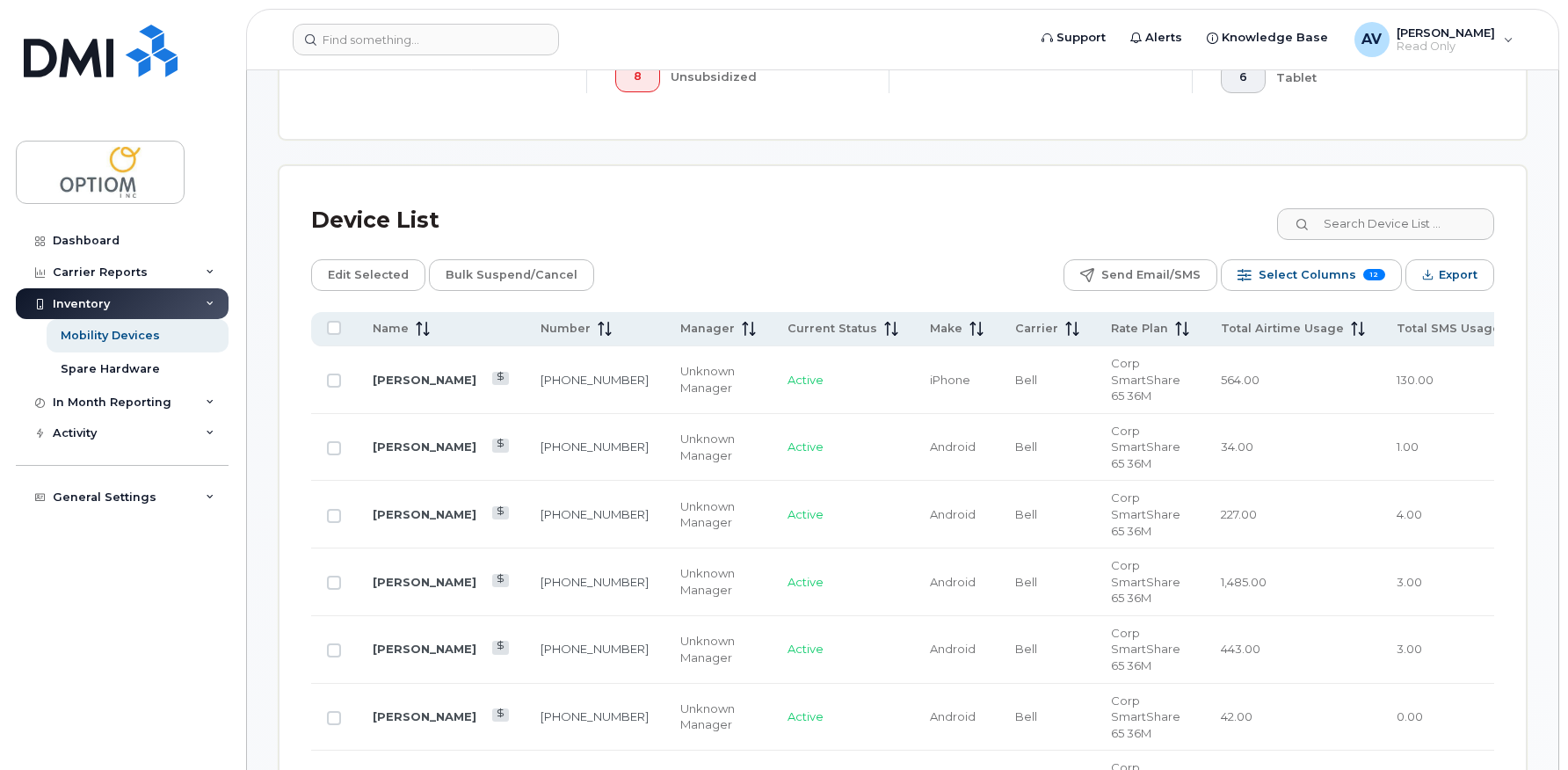
scroll to position [701, 0]
click at [1221, 333] on span "Total Airtime Usage" at bounding box center [1282, 327] width 123 height 16
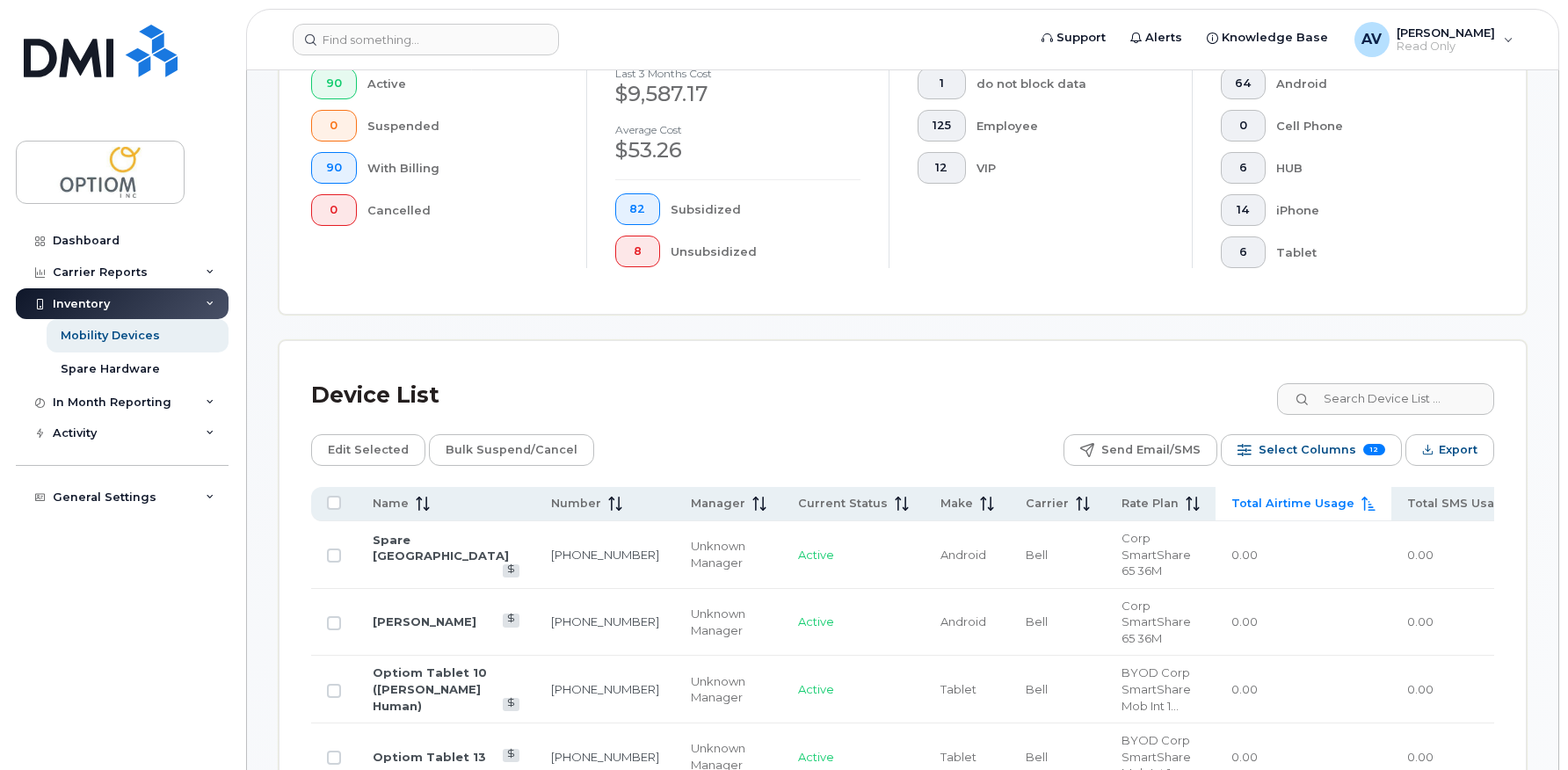
scroll to position [525, 0]
